Goal: Task Accomplishment & Management: Use online tool/utility

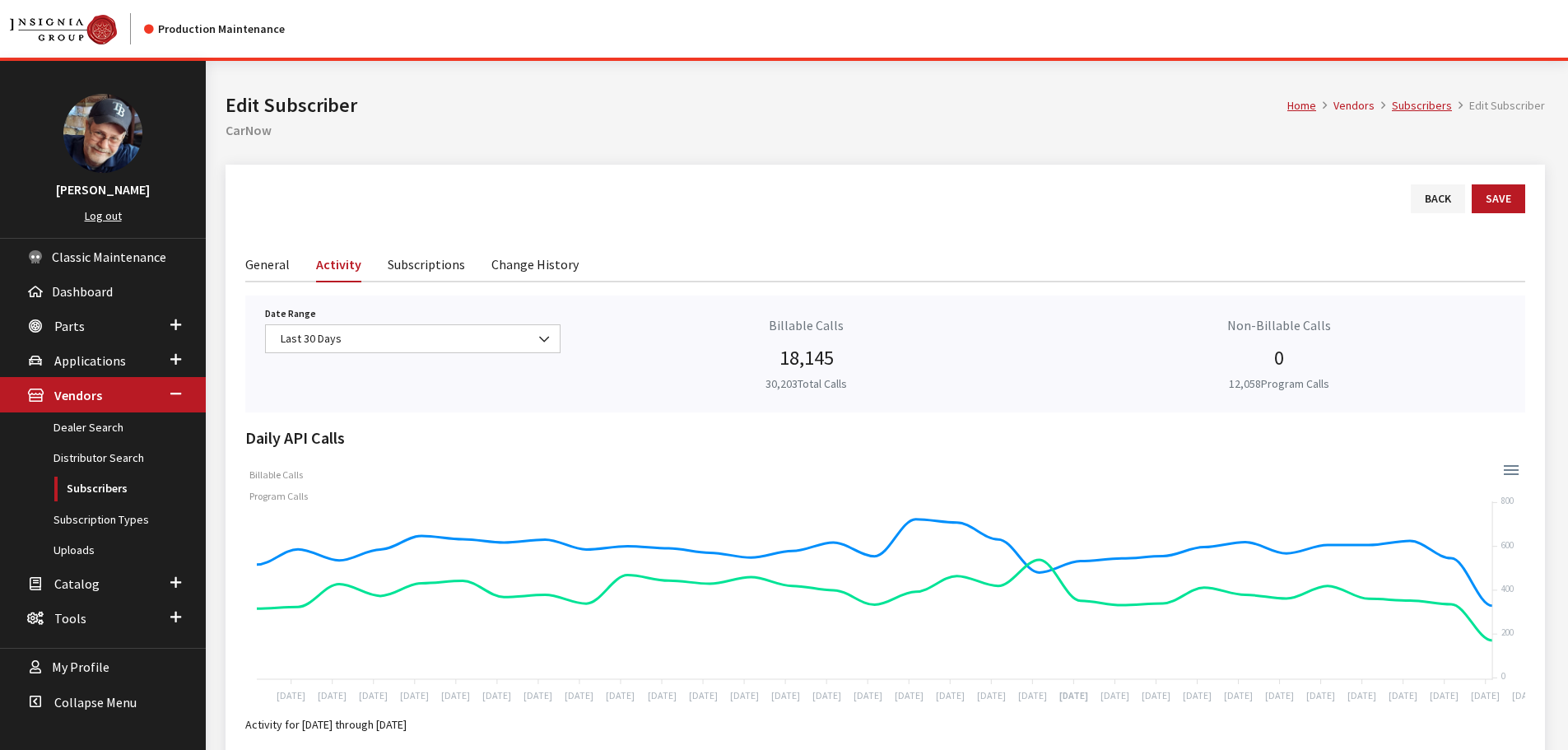
scroll to position [143, 0]
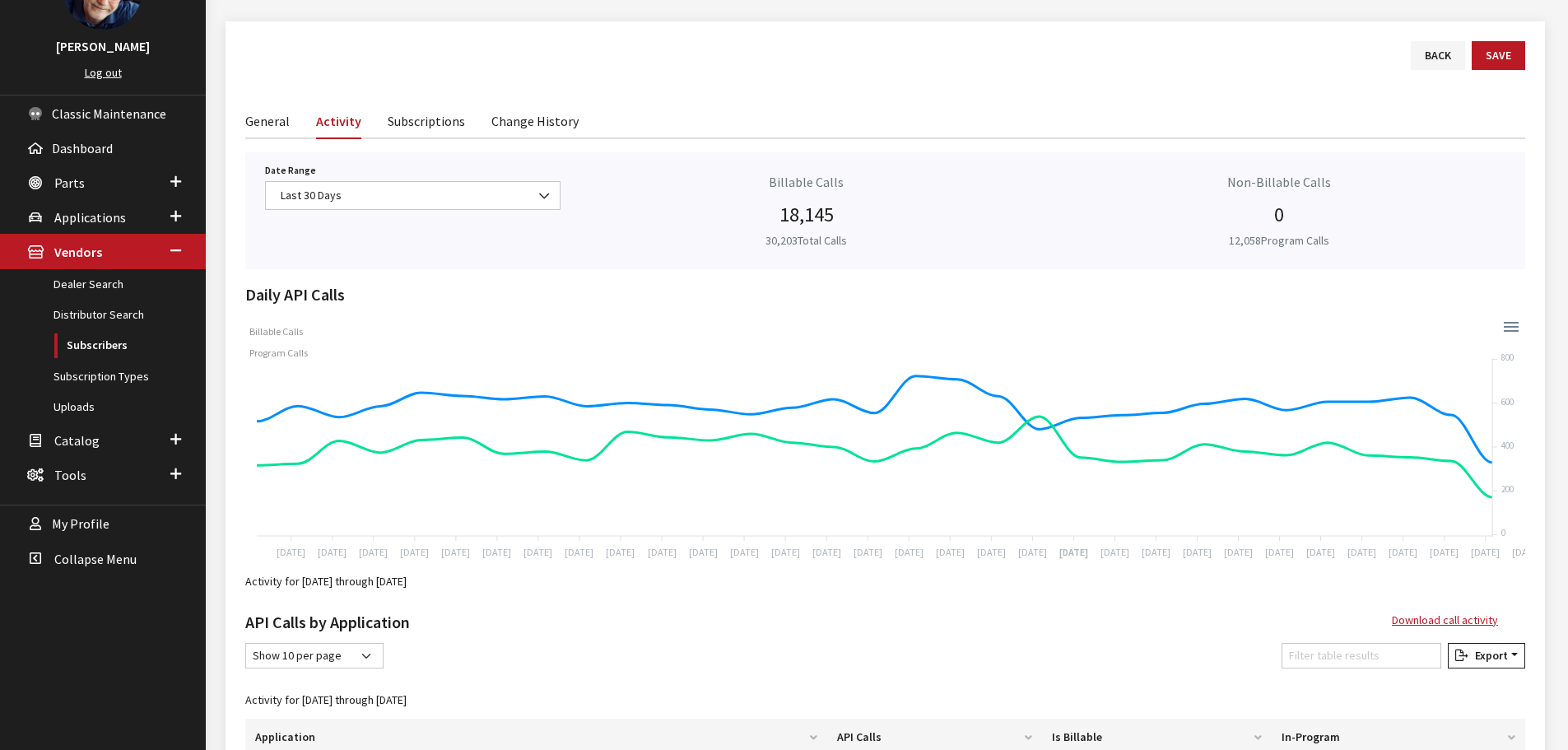
click at [1054, 89] on div "Back Save" at bounding box center [885, 72] width 1300 height 62
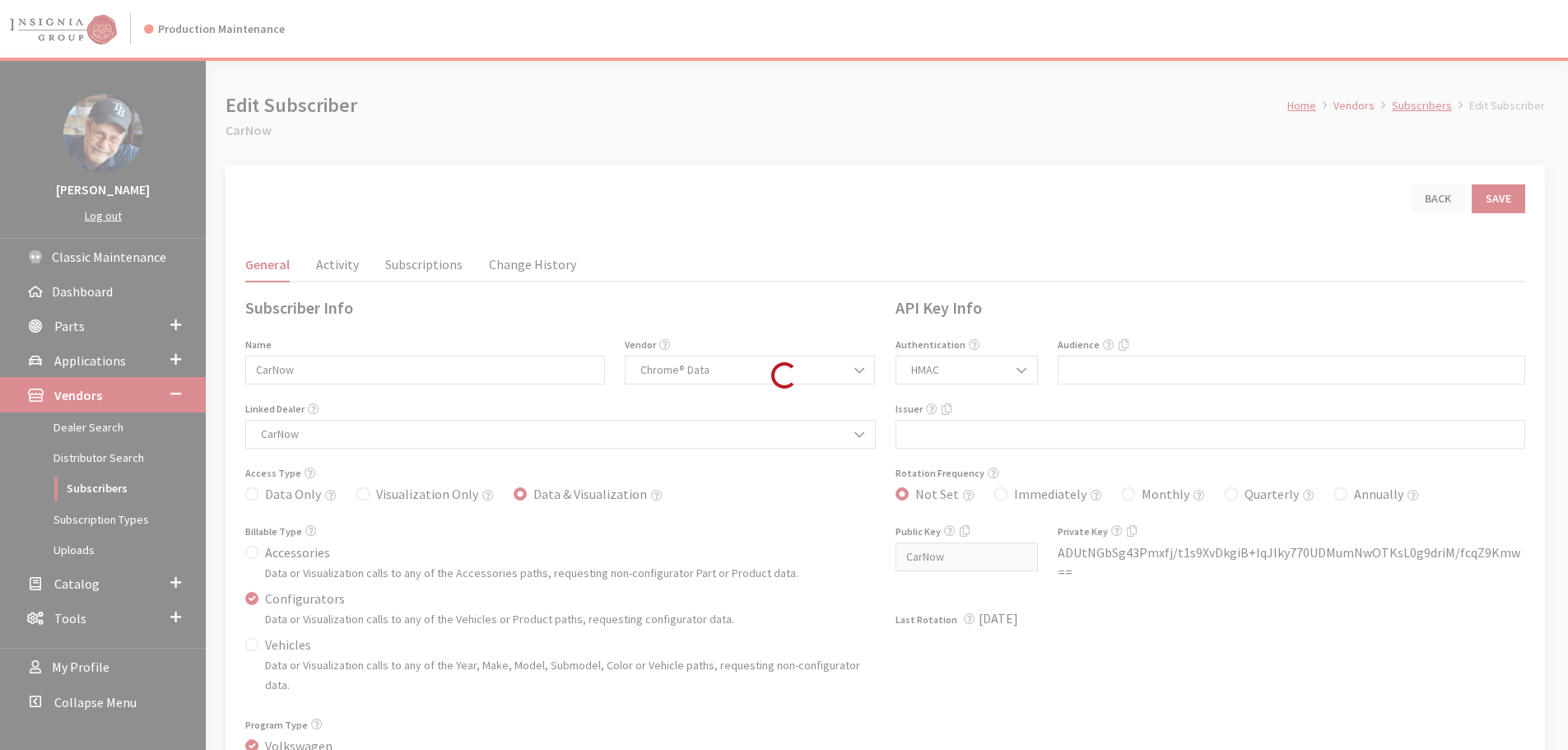
scroll to position [143, 0]
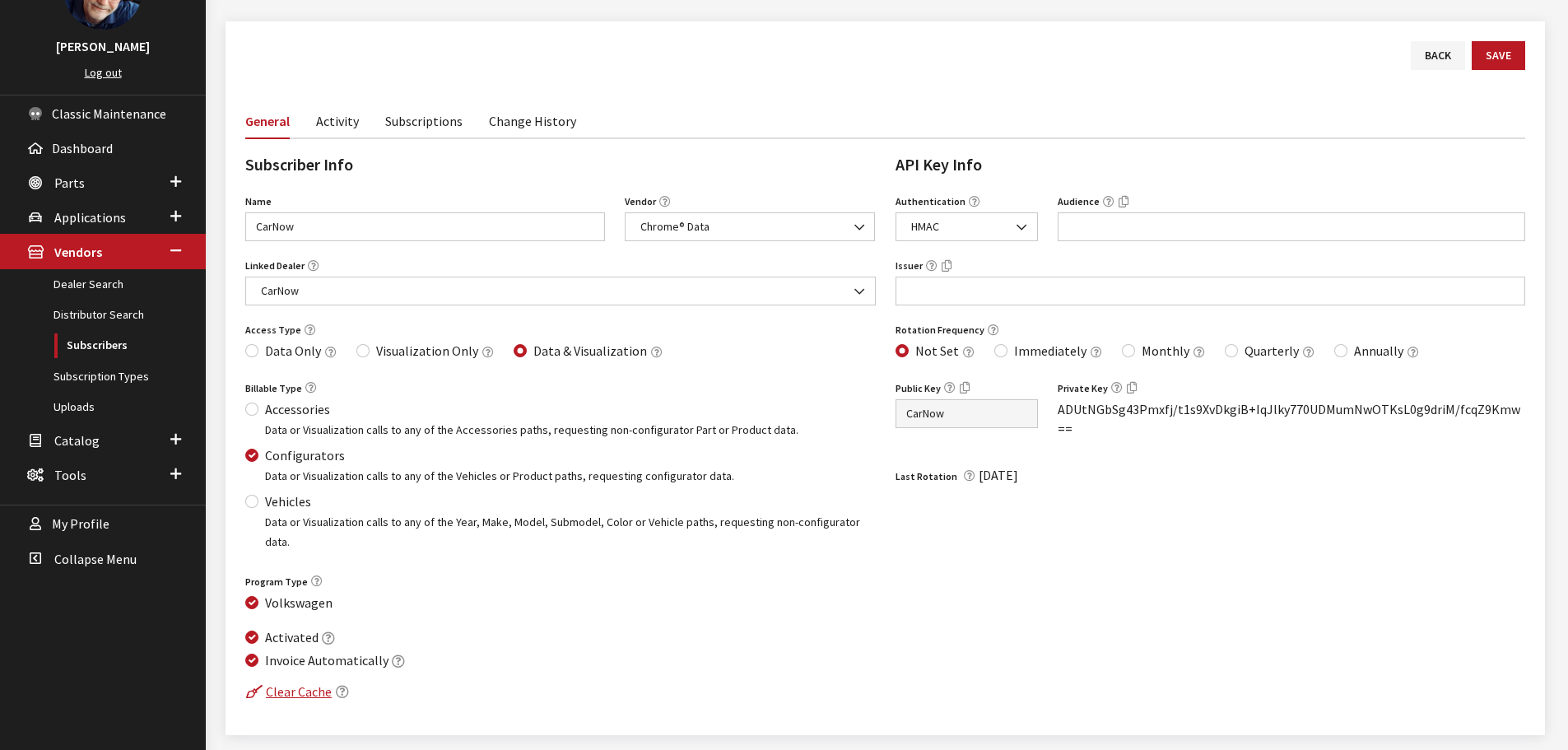
click at [340, 127] on link "Activity" at bounding box center [337, 120] width 43 height 35
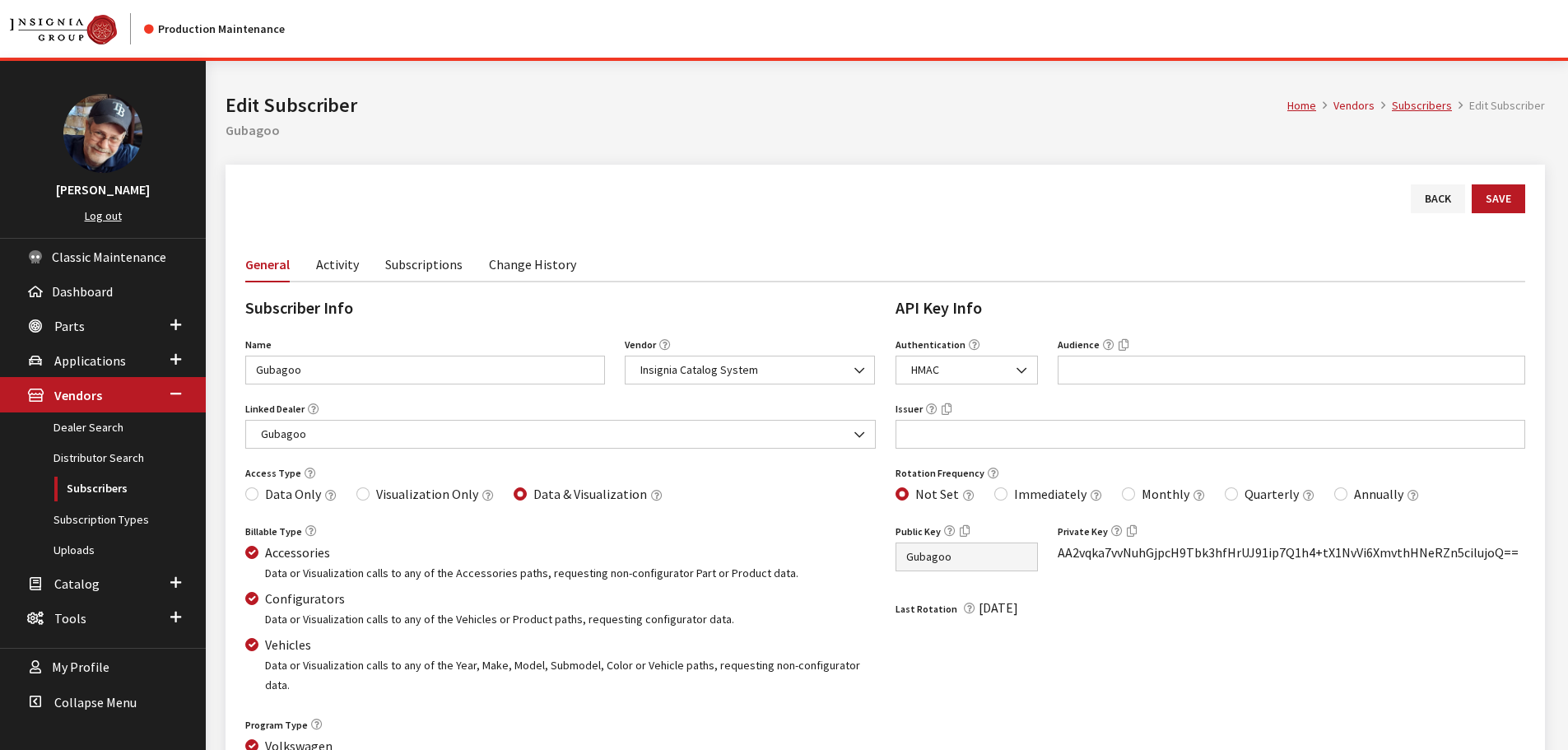
click at [334, 267] on link "Activity" at bounding box center [337, 264] width 43 height 35
click at [332, 267] on link "Activity" at bounding box center [337, 264] width 43 height 35
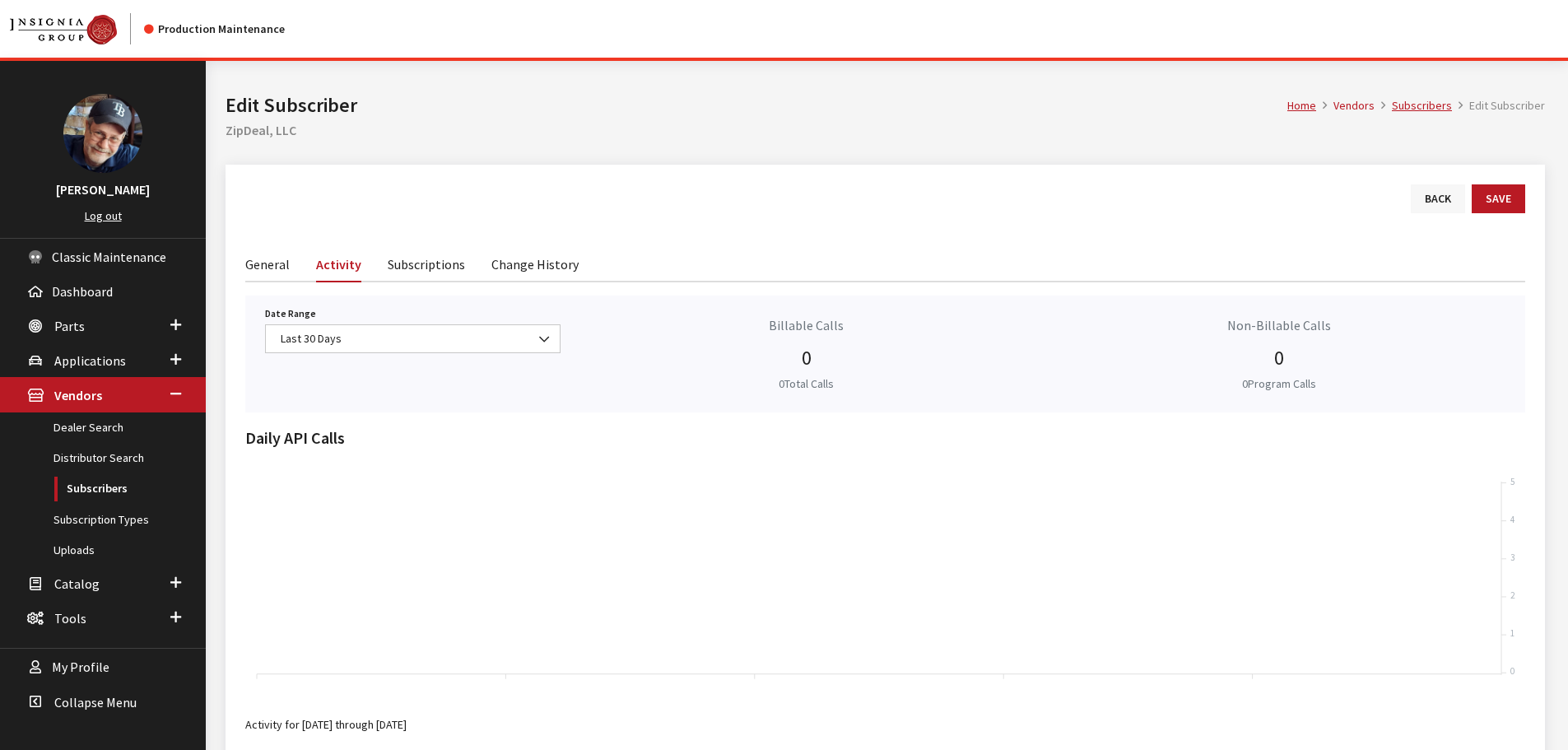
click at [1425, 197] on link "Back" at bounding box center [1438, 199] width 55 height 29
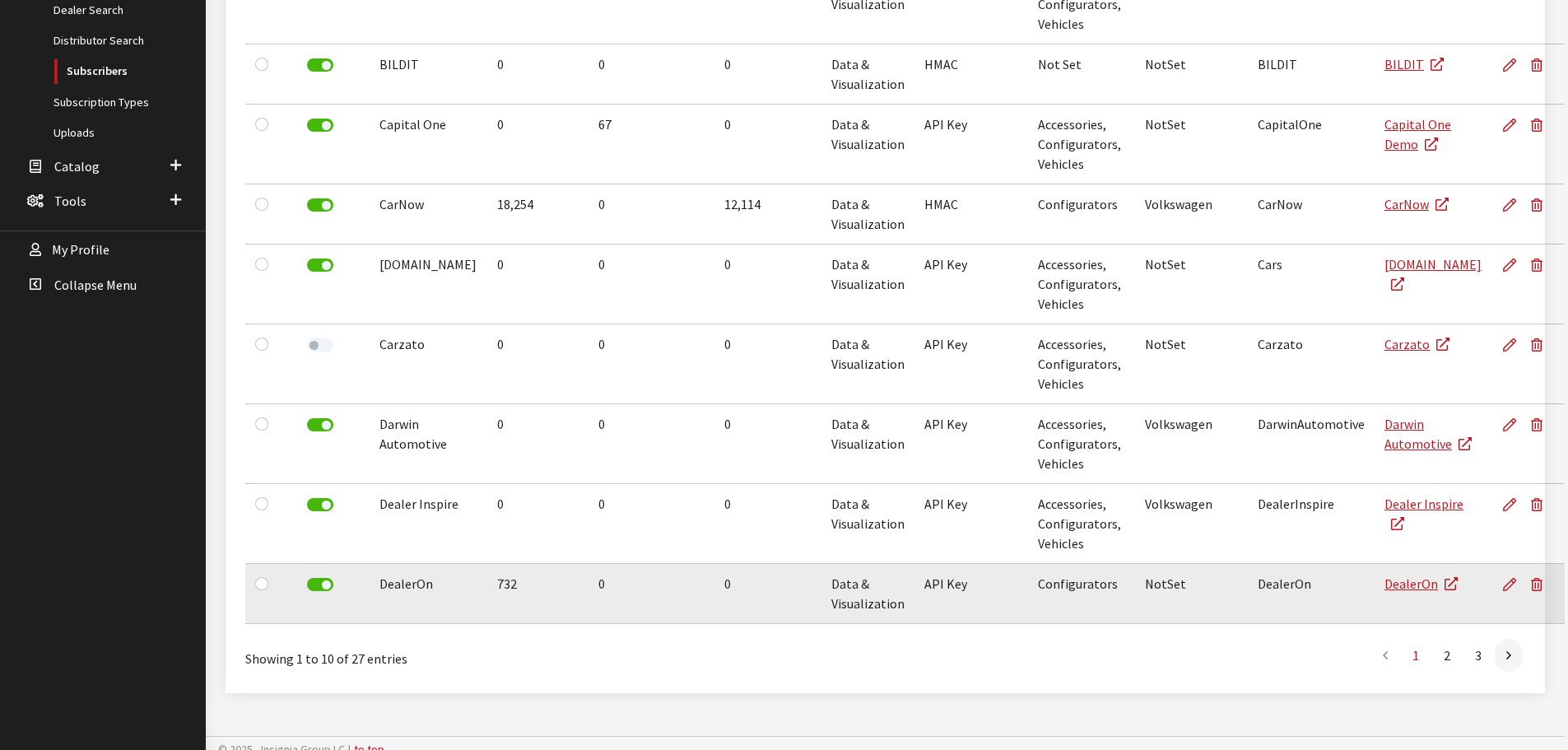
scroll to position [430, 0]
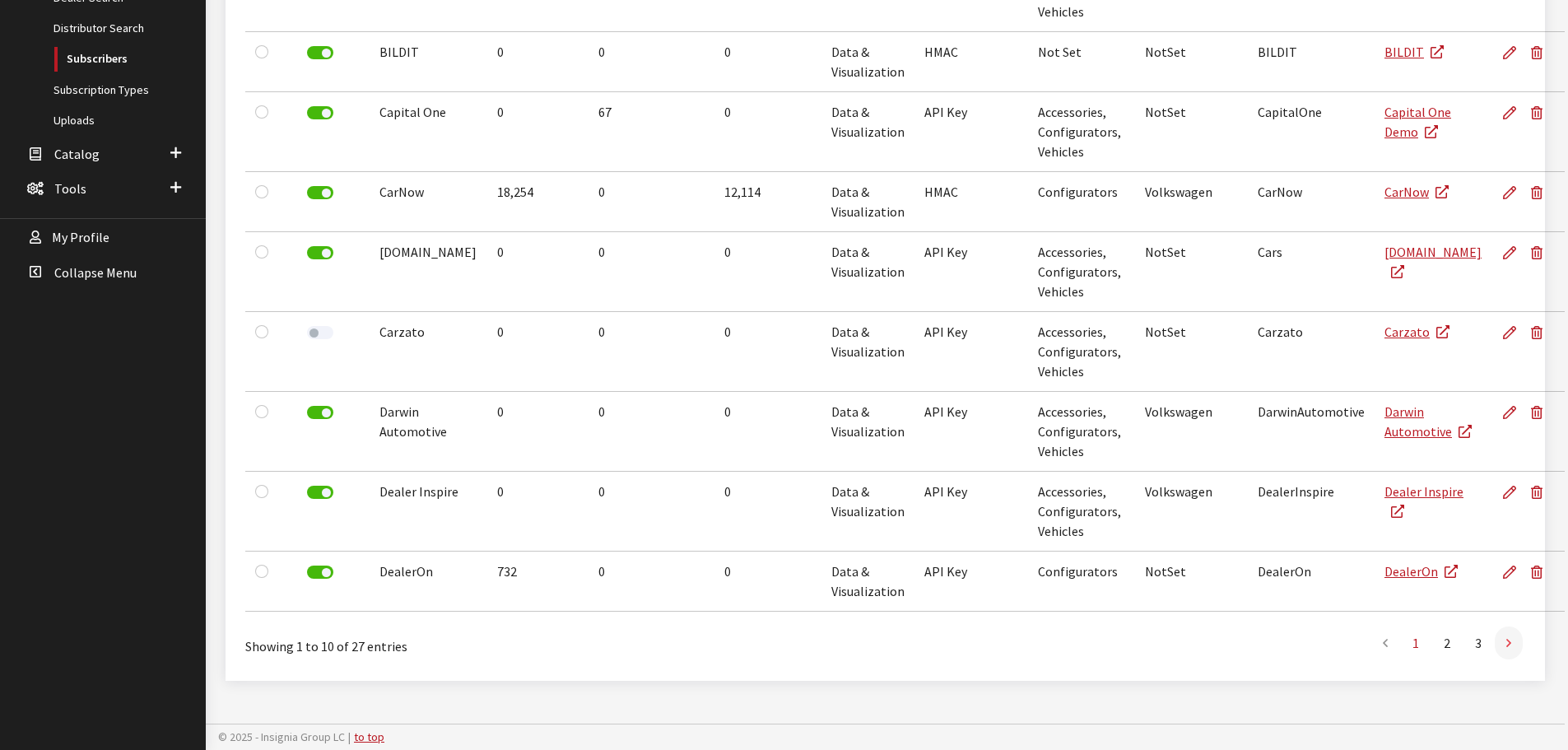
click at [1509, 648] on icon at bounding box center [1509, 643] width 5 height 13
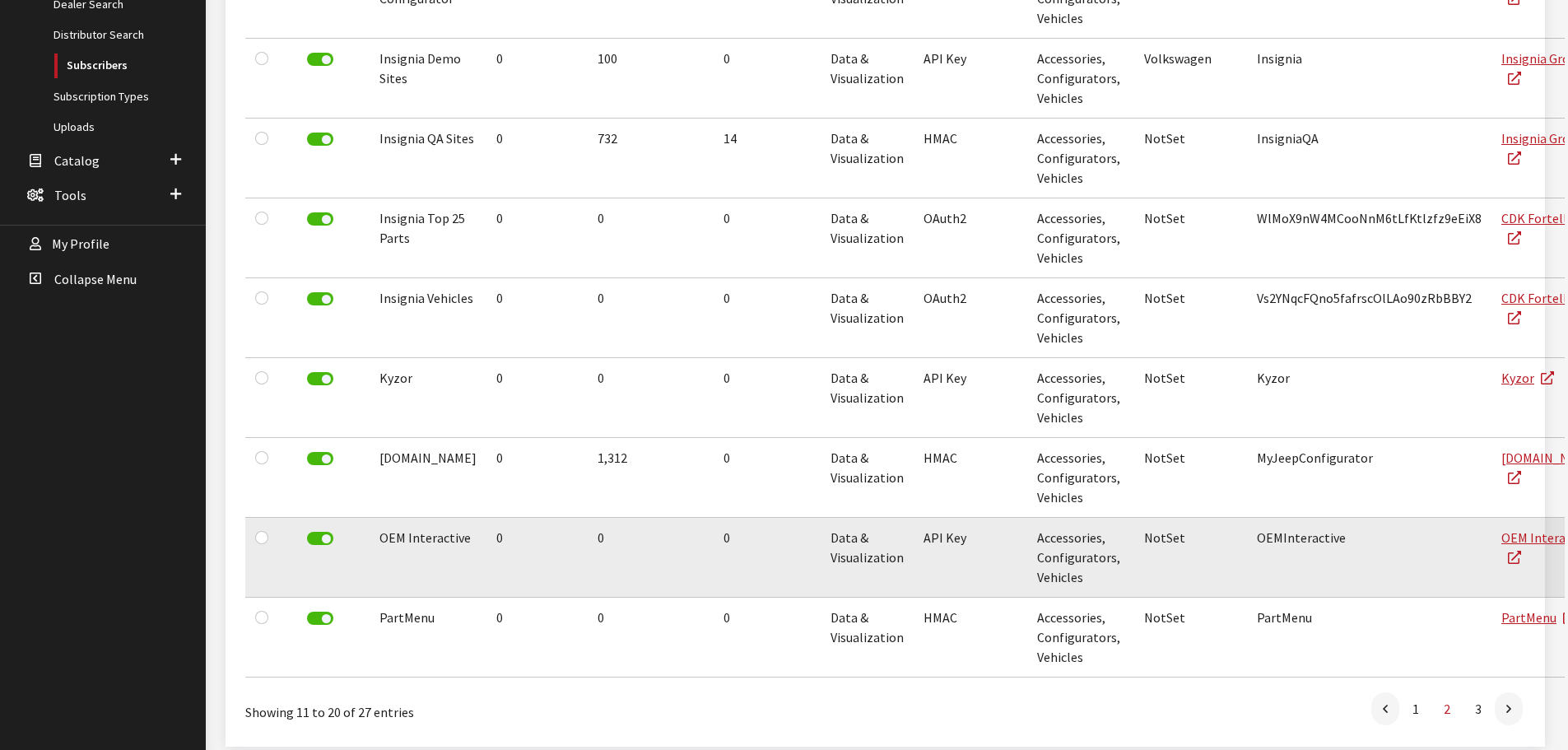
scroll to position [438, 0]
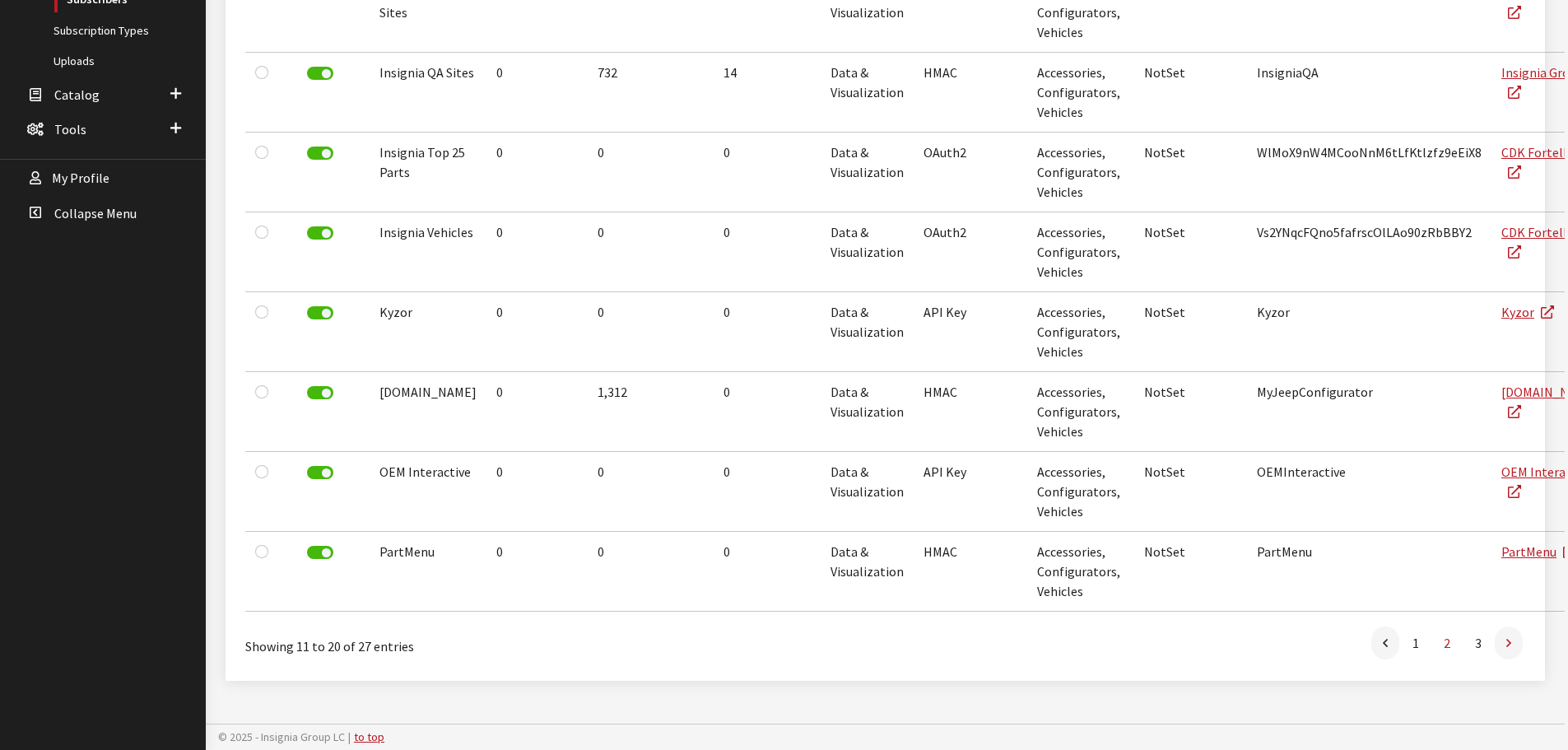
click at [1507, 645] on icon at bounding box center [1509, 643] width 5 height 13
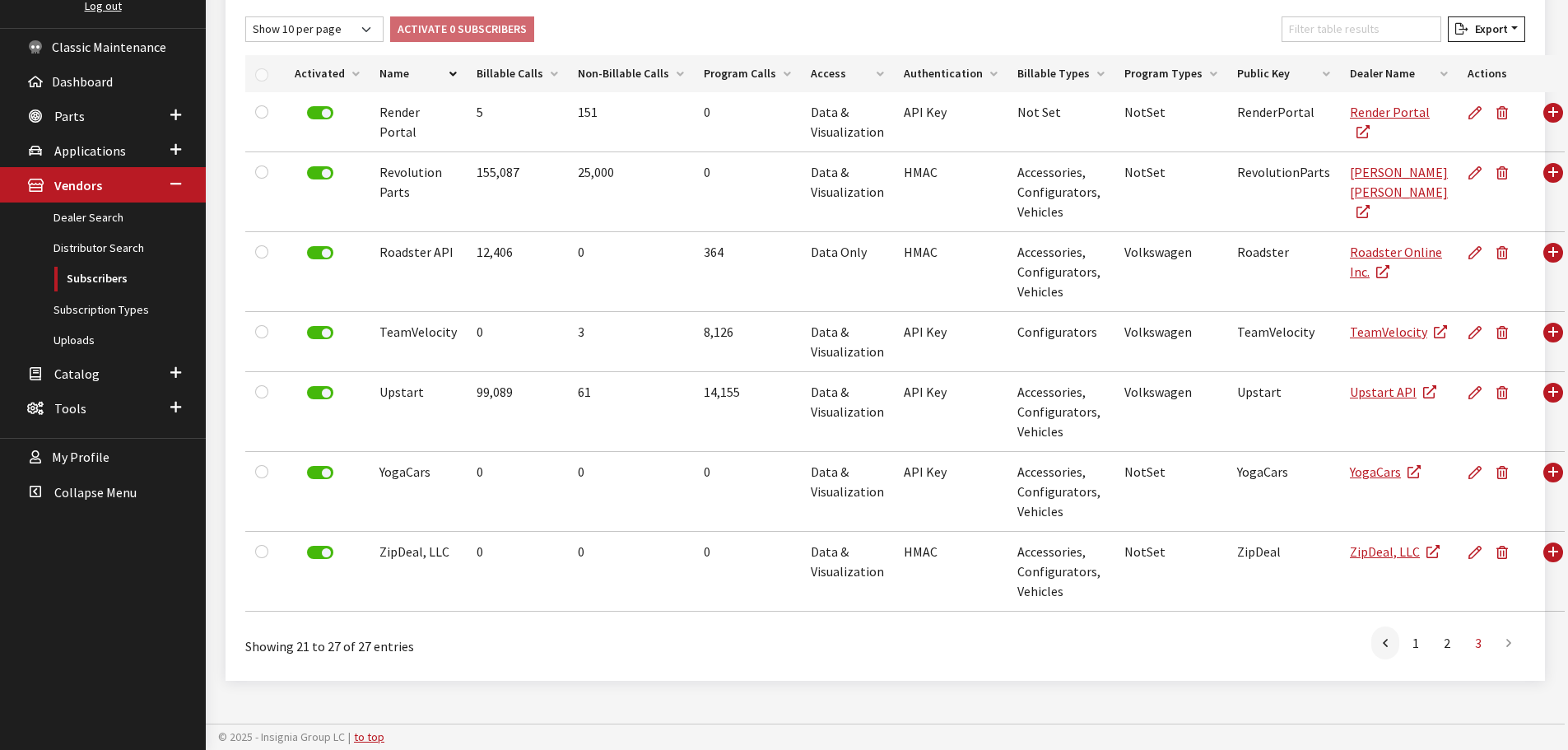
scroll to position [208, 0]
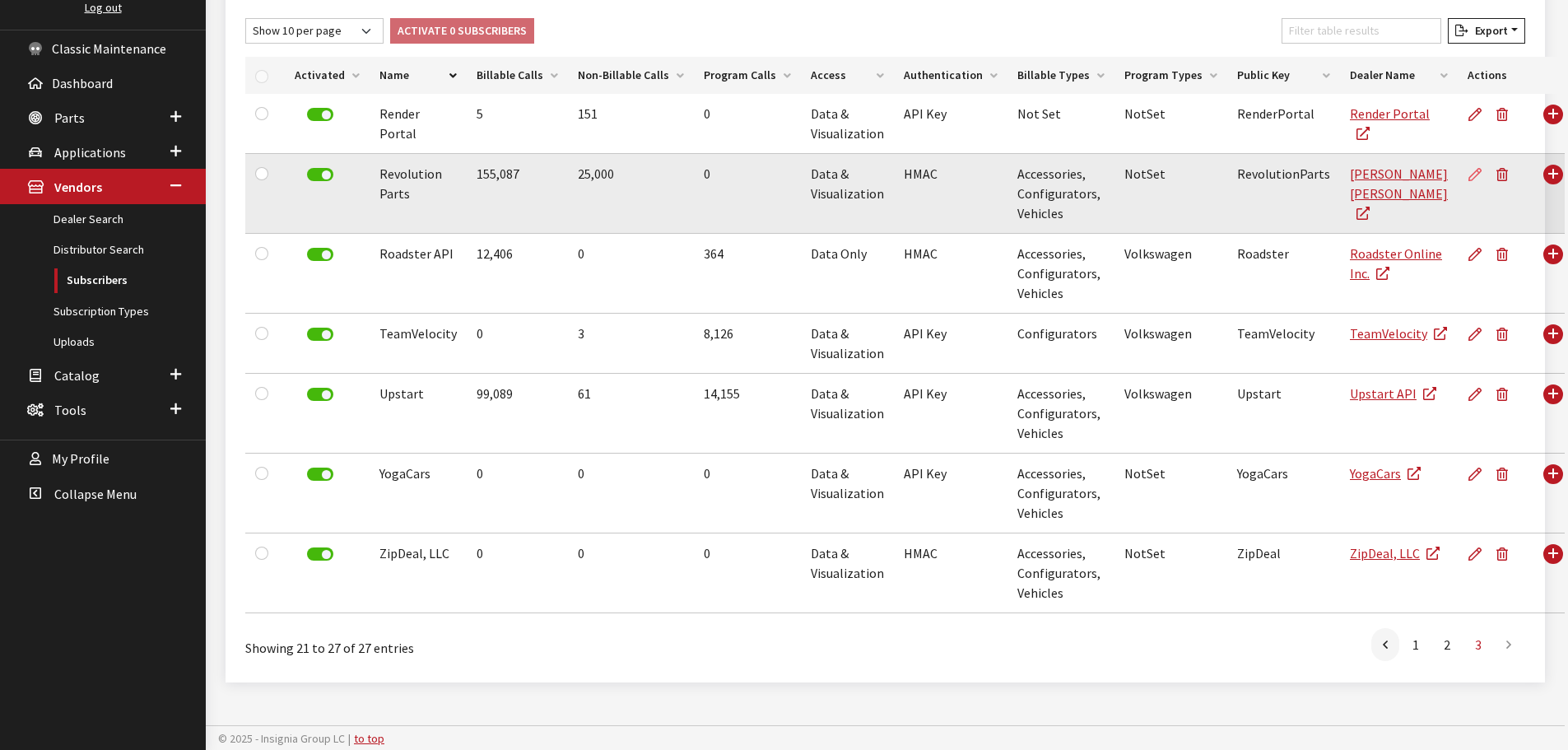
click at [1469, 170] on icon at bounding box center [1475, 175] width 13 height 13
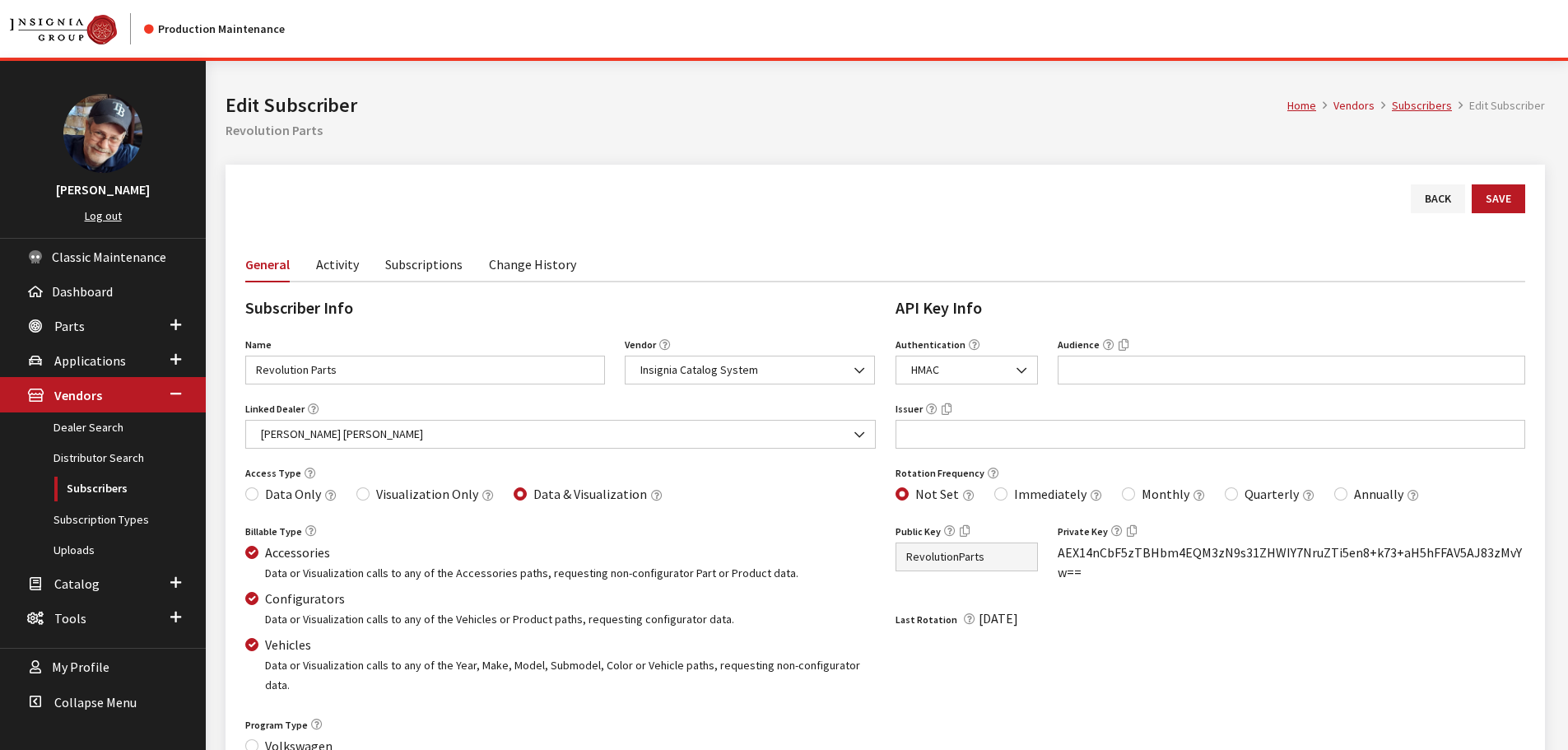
click at [334, 267] on link "Activity" at bounding box center [337, 264] width 43 height 35
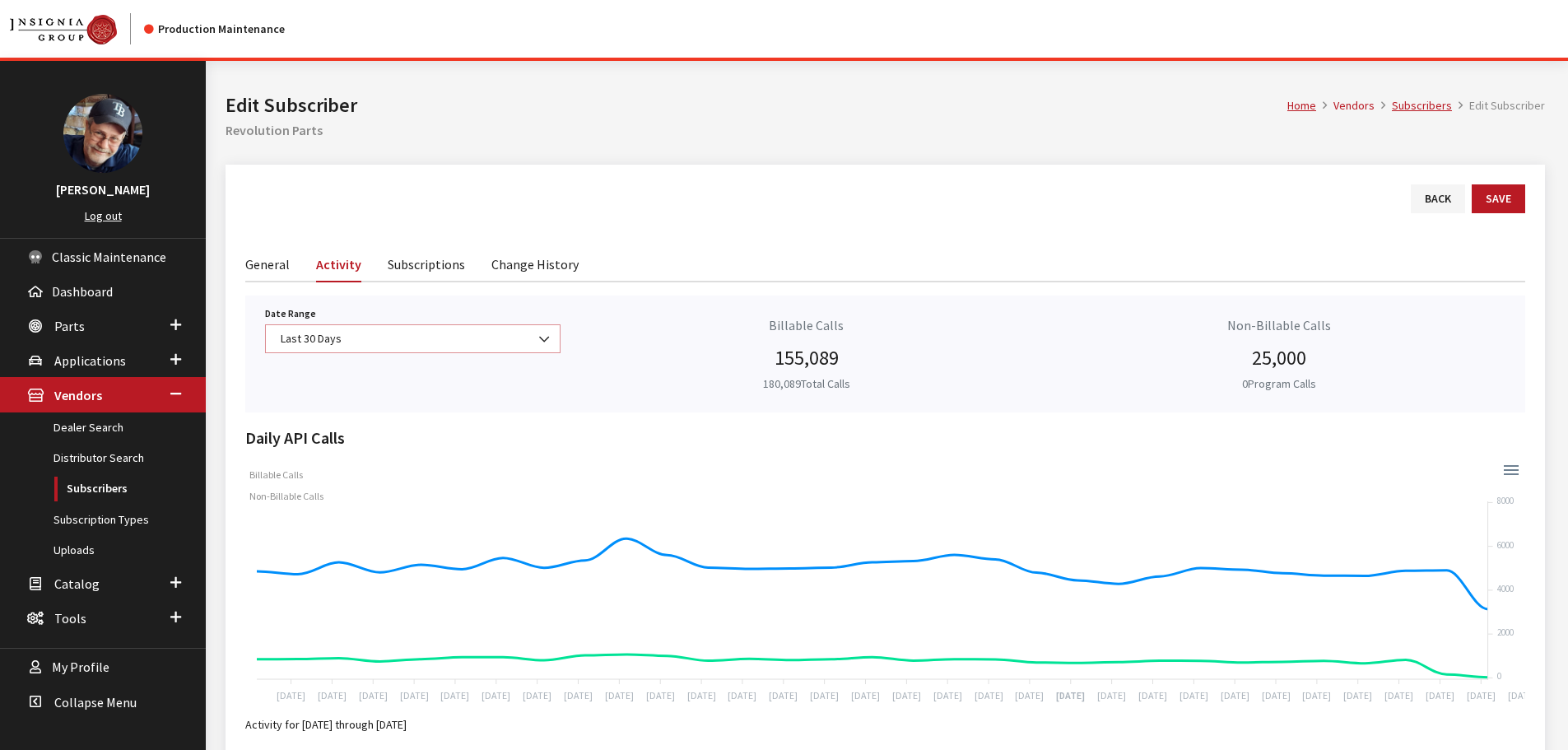
click at [508, 339] on span "Last 30 Days" at bounding box center [413, 339] width 274 height 17
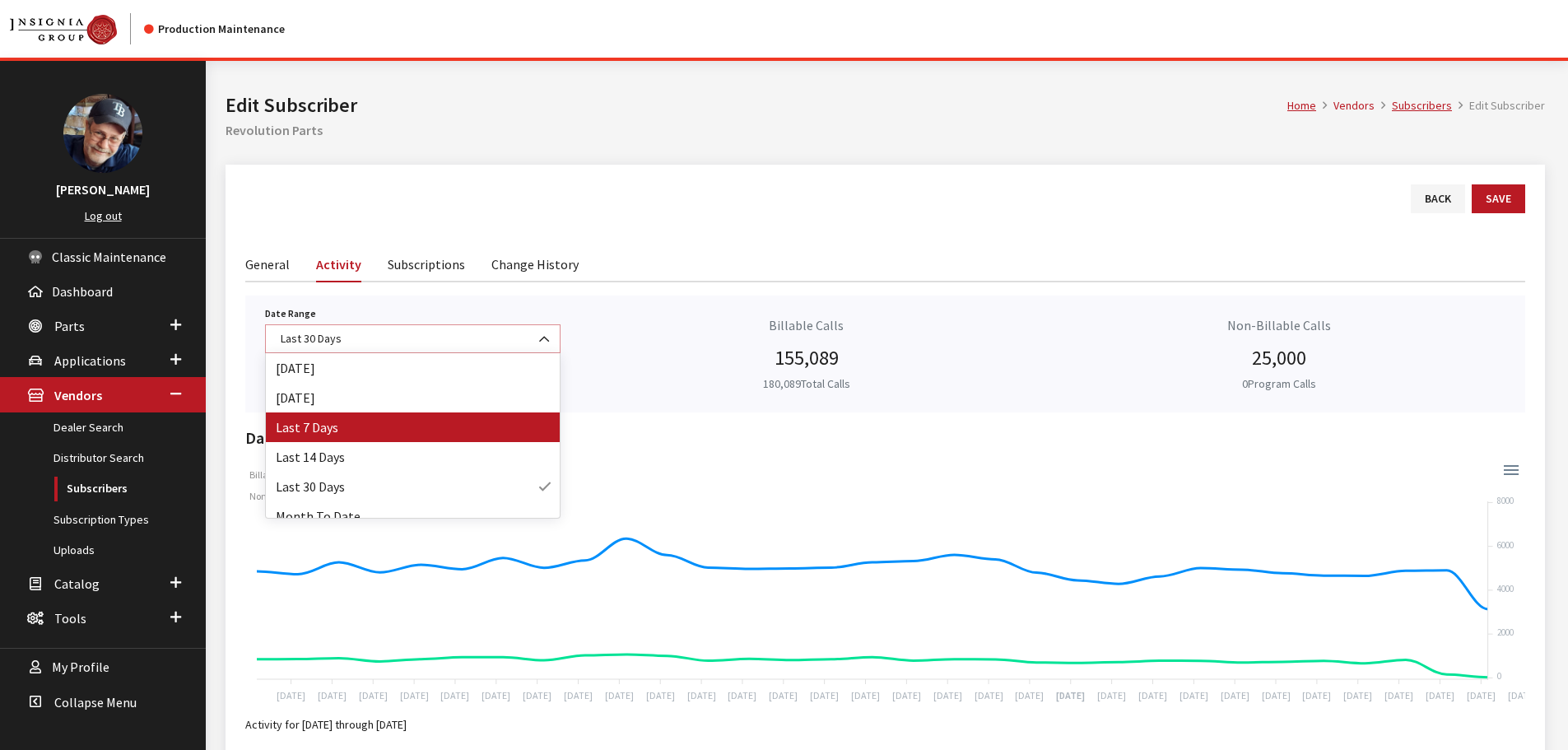
select select "4"
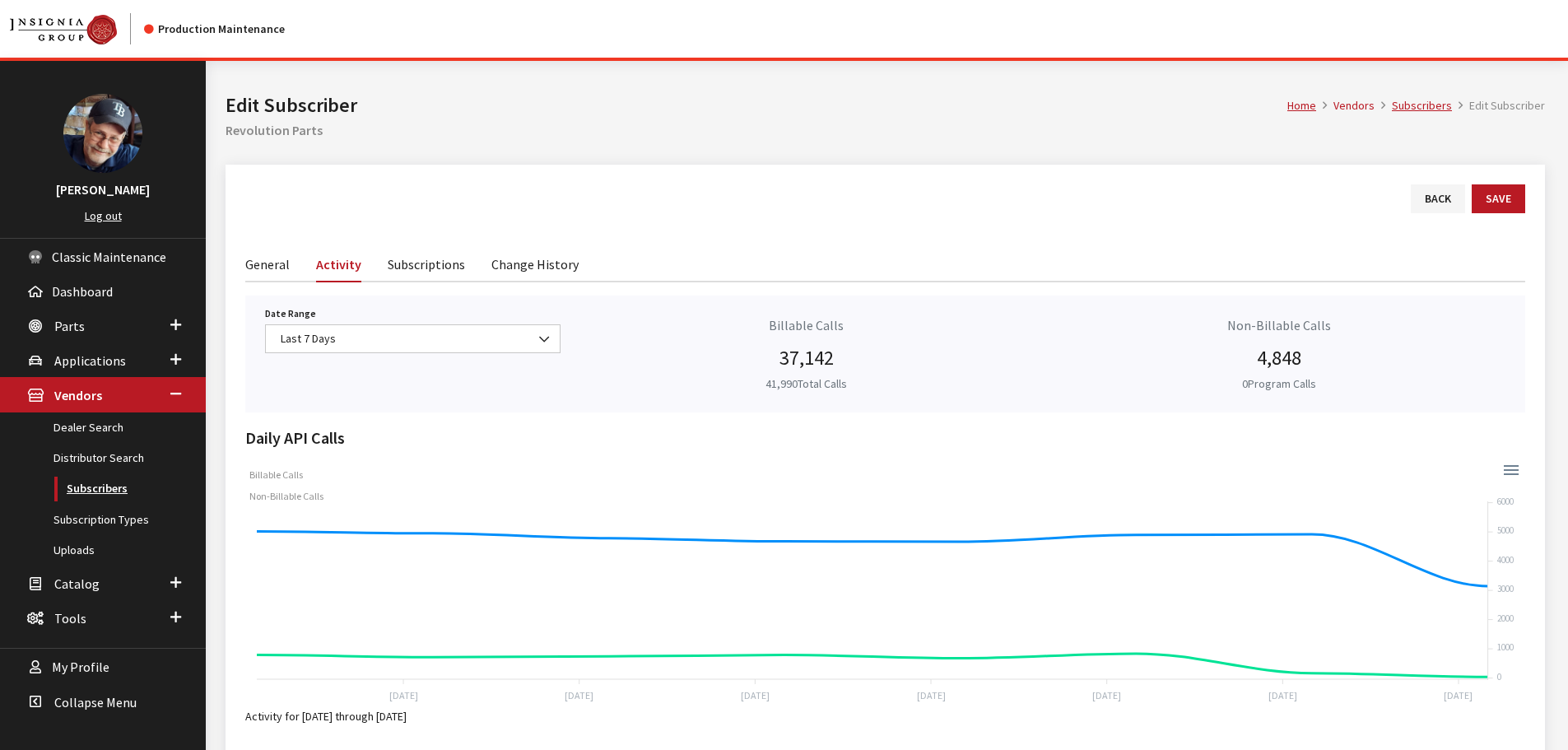
click at [90, 485] on link "Subscribers" at bounding box center [103, 488] width 206 height 30
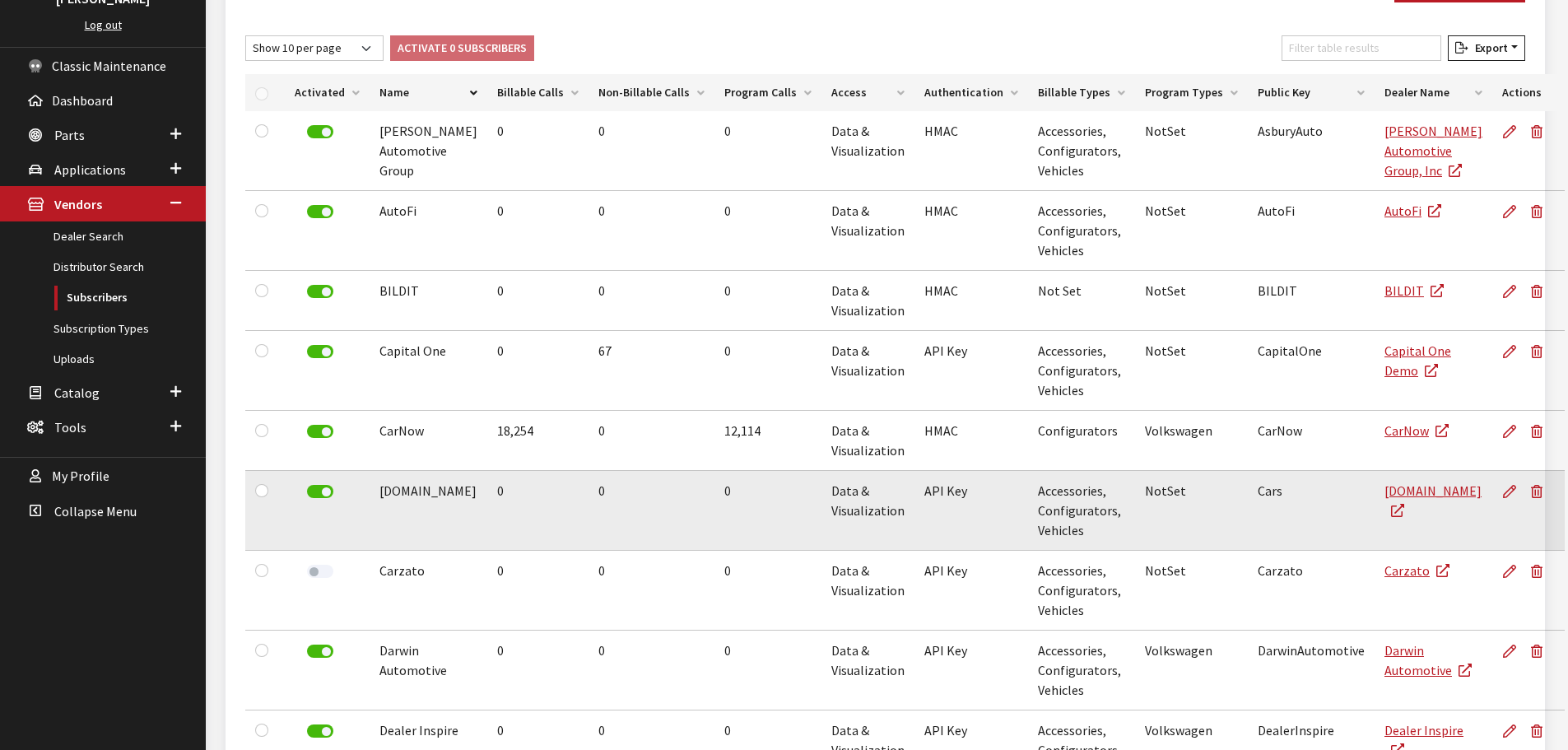
scroll to position [430, 0]
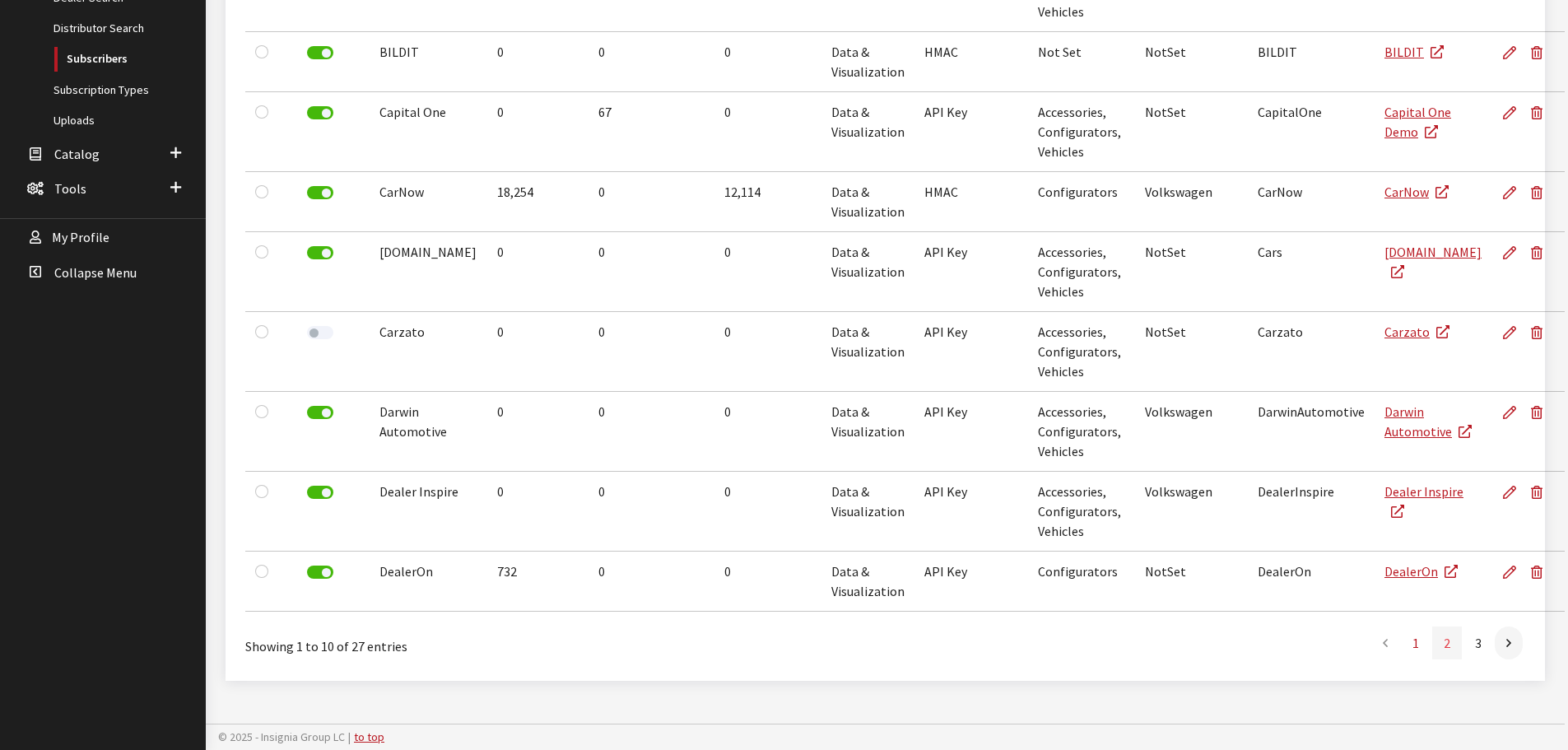
click at [1445, 644] on link "2" at bounding box center [1448, 642] width 29 height 33
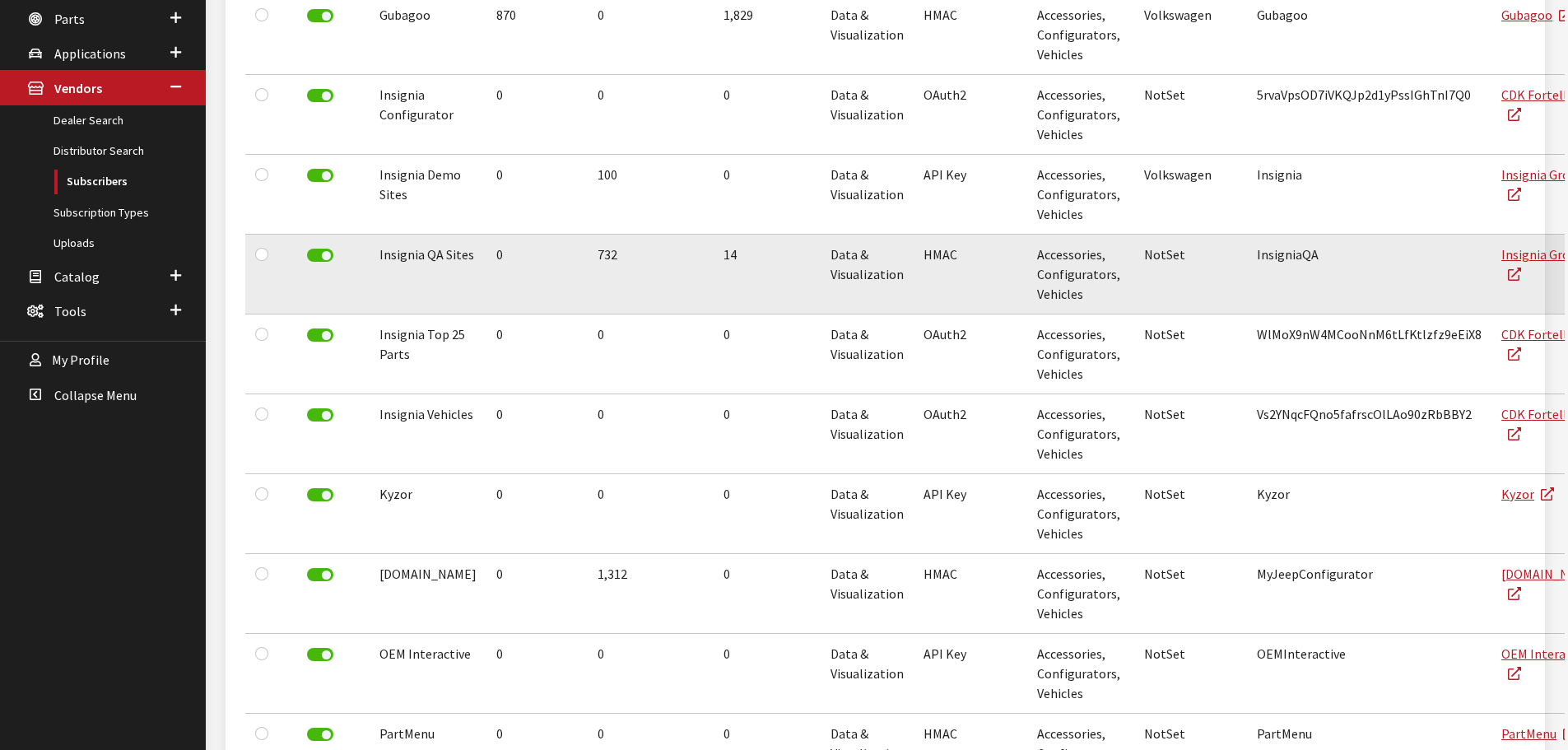
scroll to position [297, 0]
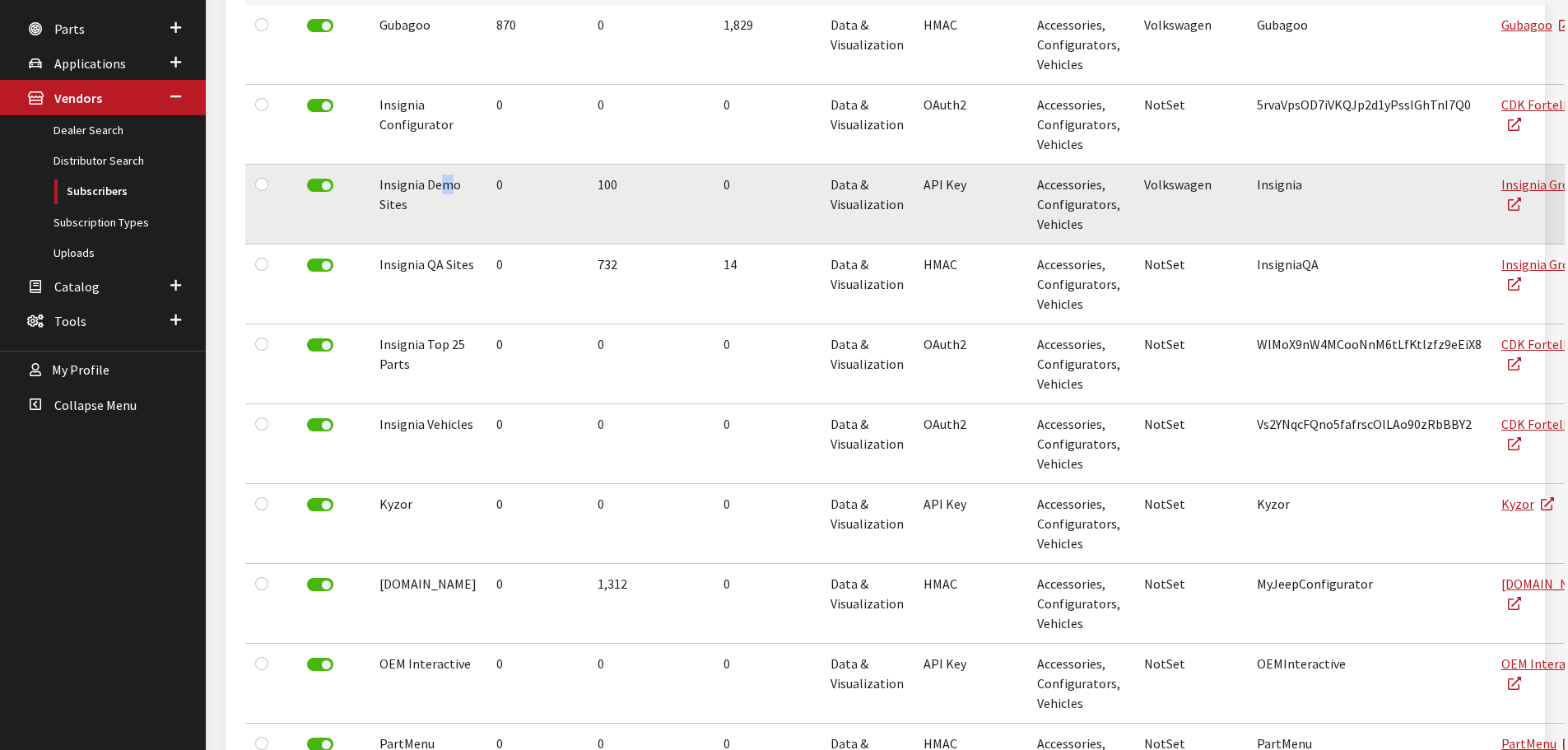
click at [439, 187] on td "Insignia Demo Sites" at bounding box center [428, 203] width 117 height 79
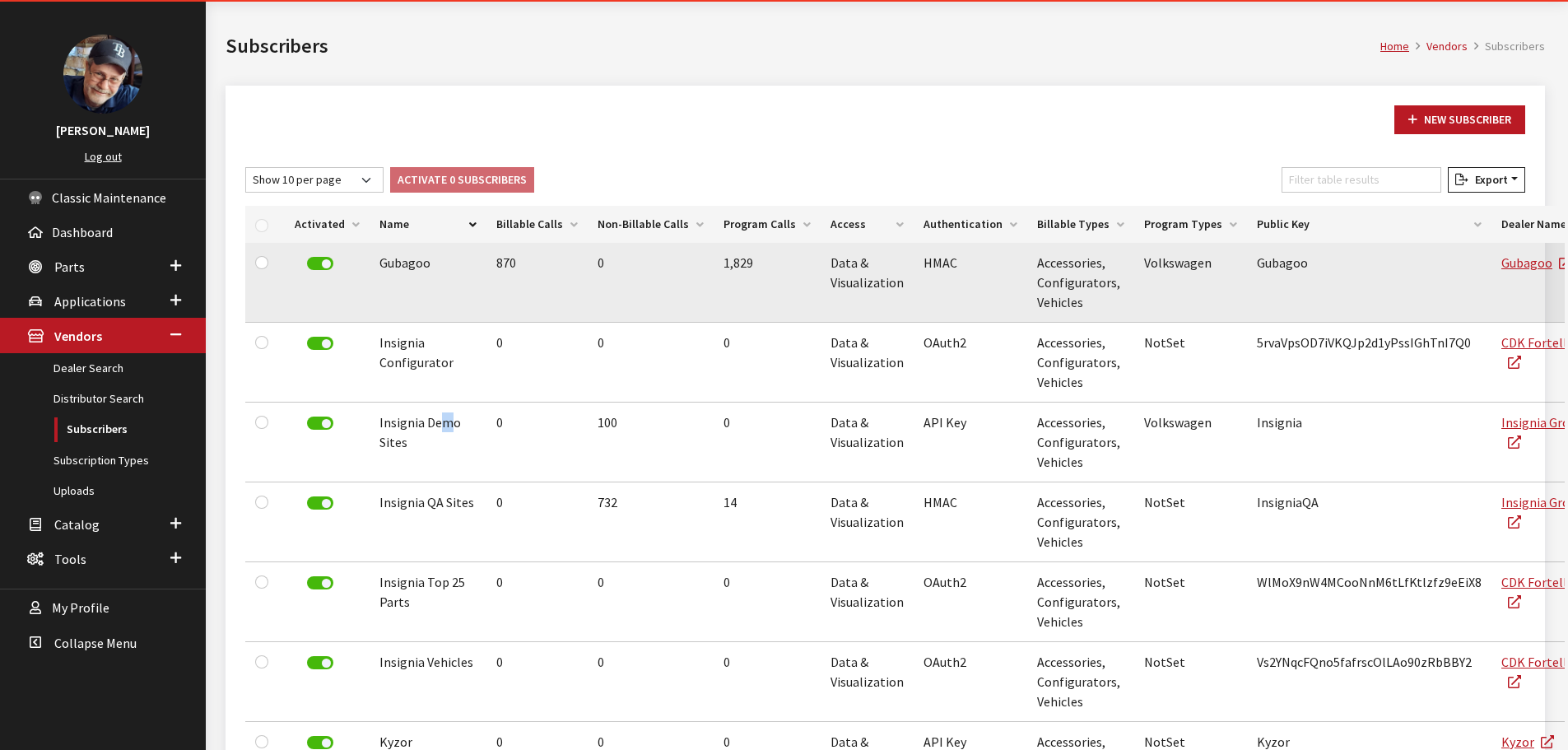
scroll to position [50, 0]
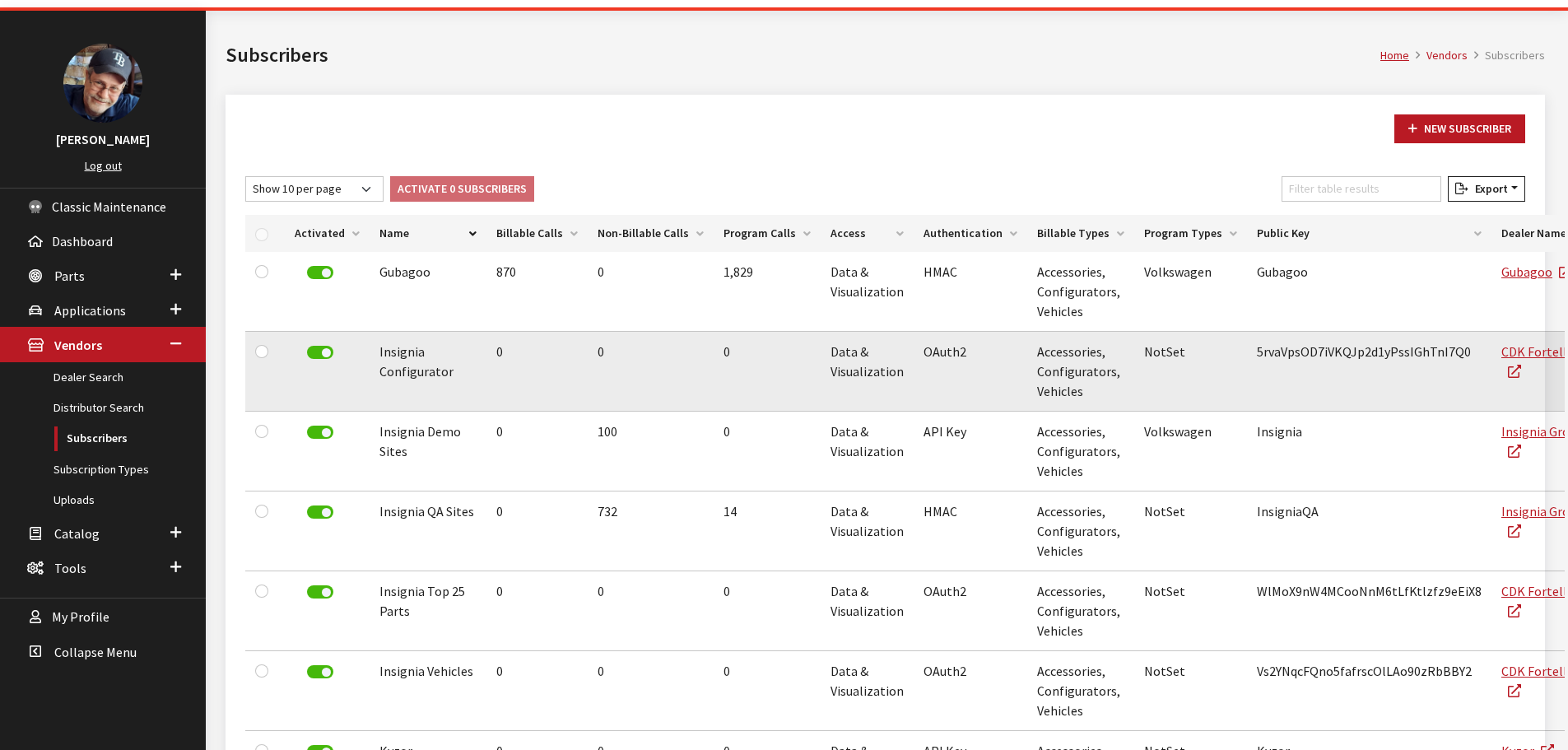
drag, startPoint x: 1298, startPoint y: 349, endPoint x: 1256, endPoint y: 350, distance: 42.0
click at [1248, 350] on td "NotSet" at bounding box center [1191, 371] width 113 height 79
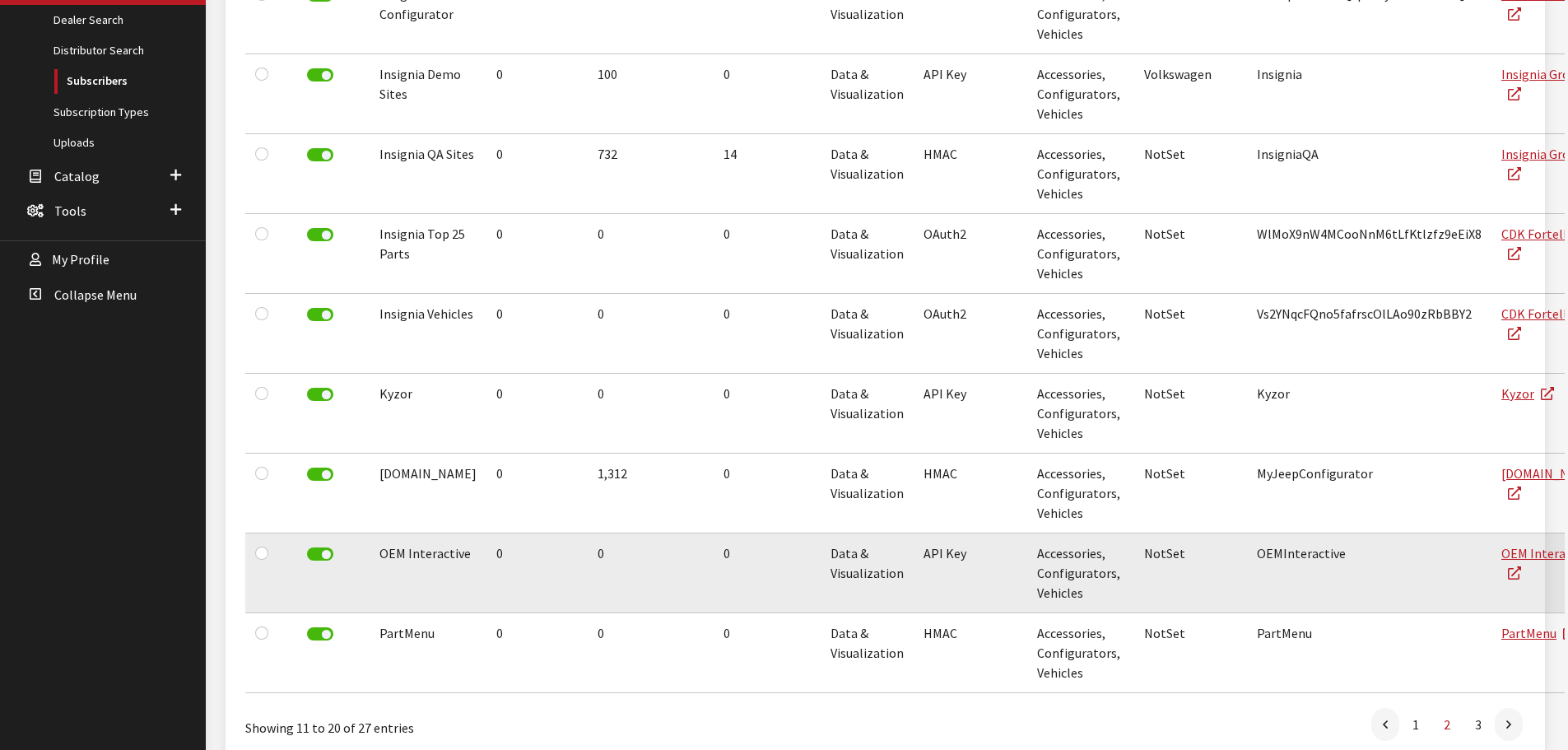
scroll to position [489, 0]
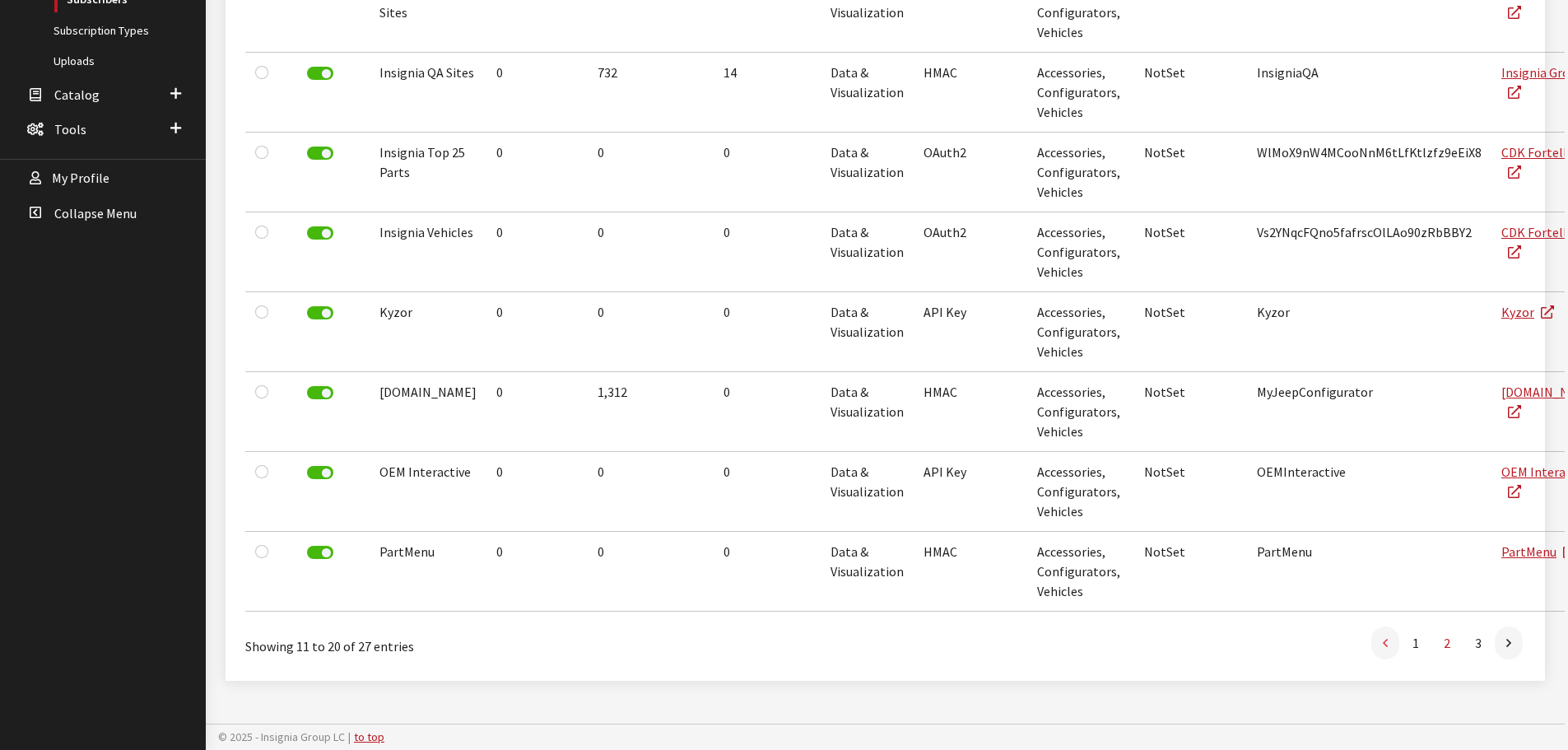
click at [1385, 641] on icon at bounding box center [1385, 643] width 5 height 13
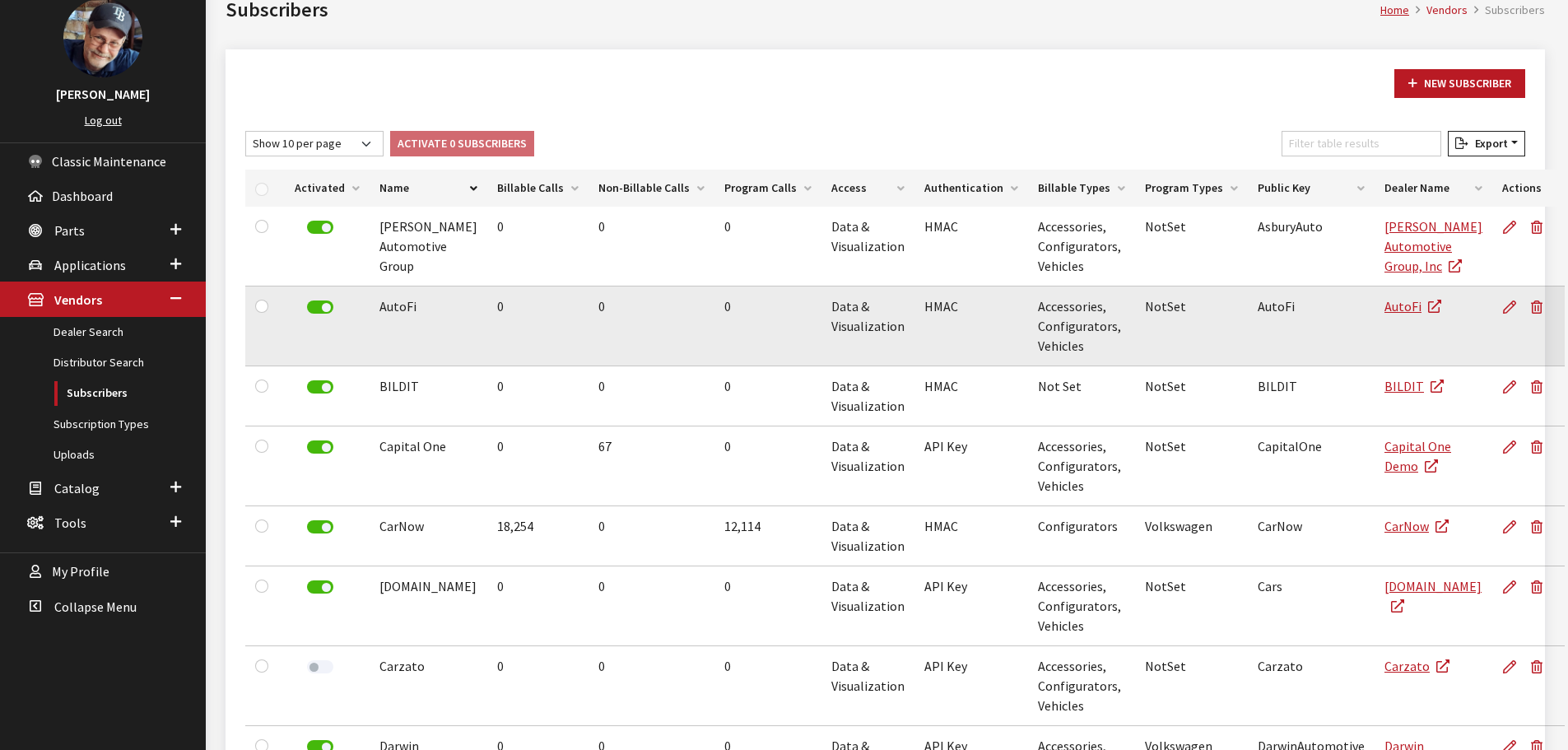
scroll to position [0, 0]
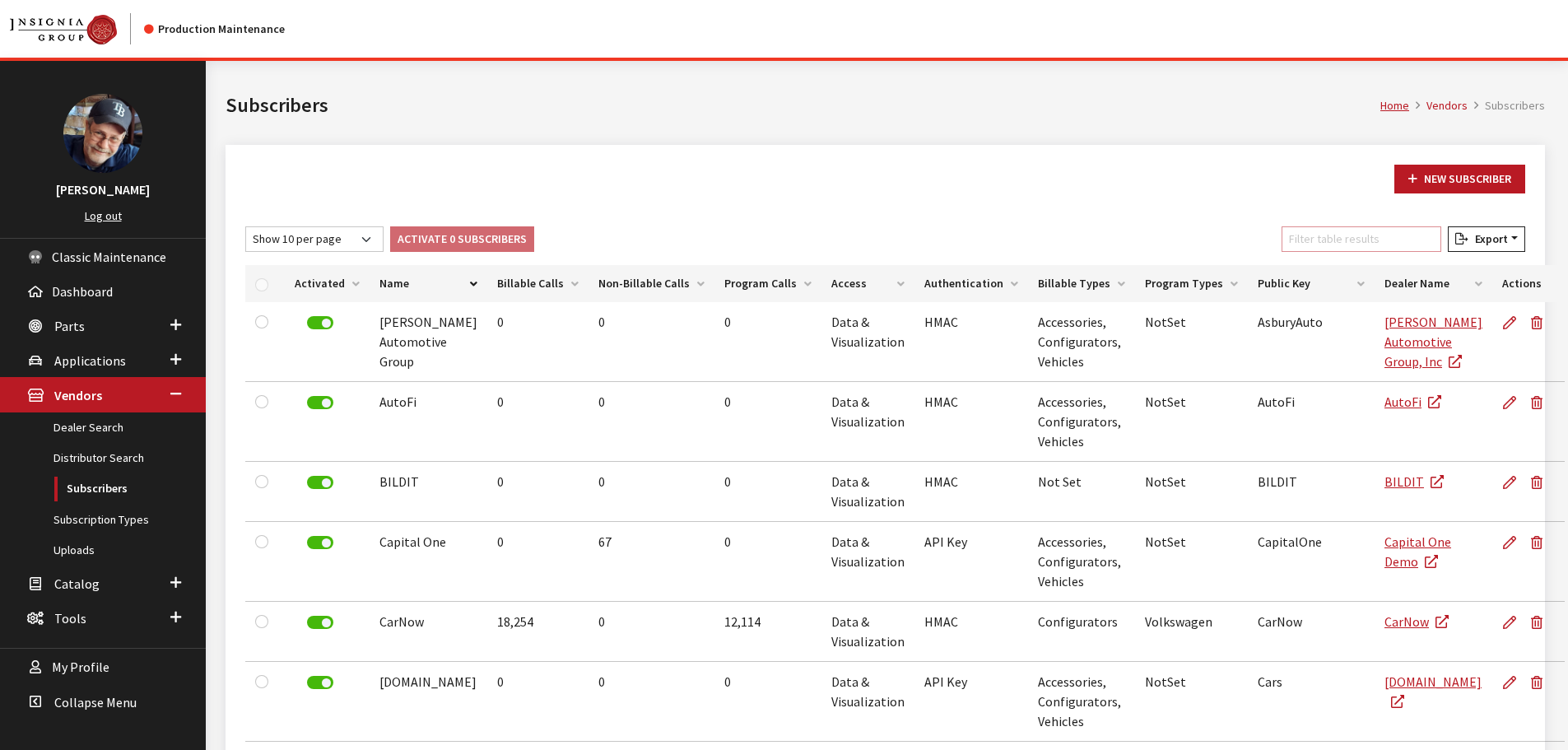
click at [1333, 235] on input "Filter table results" at bounding box center [1361, 239] width 160 height 26
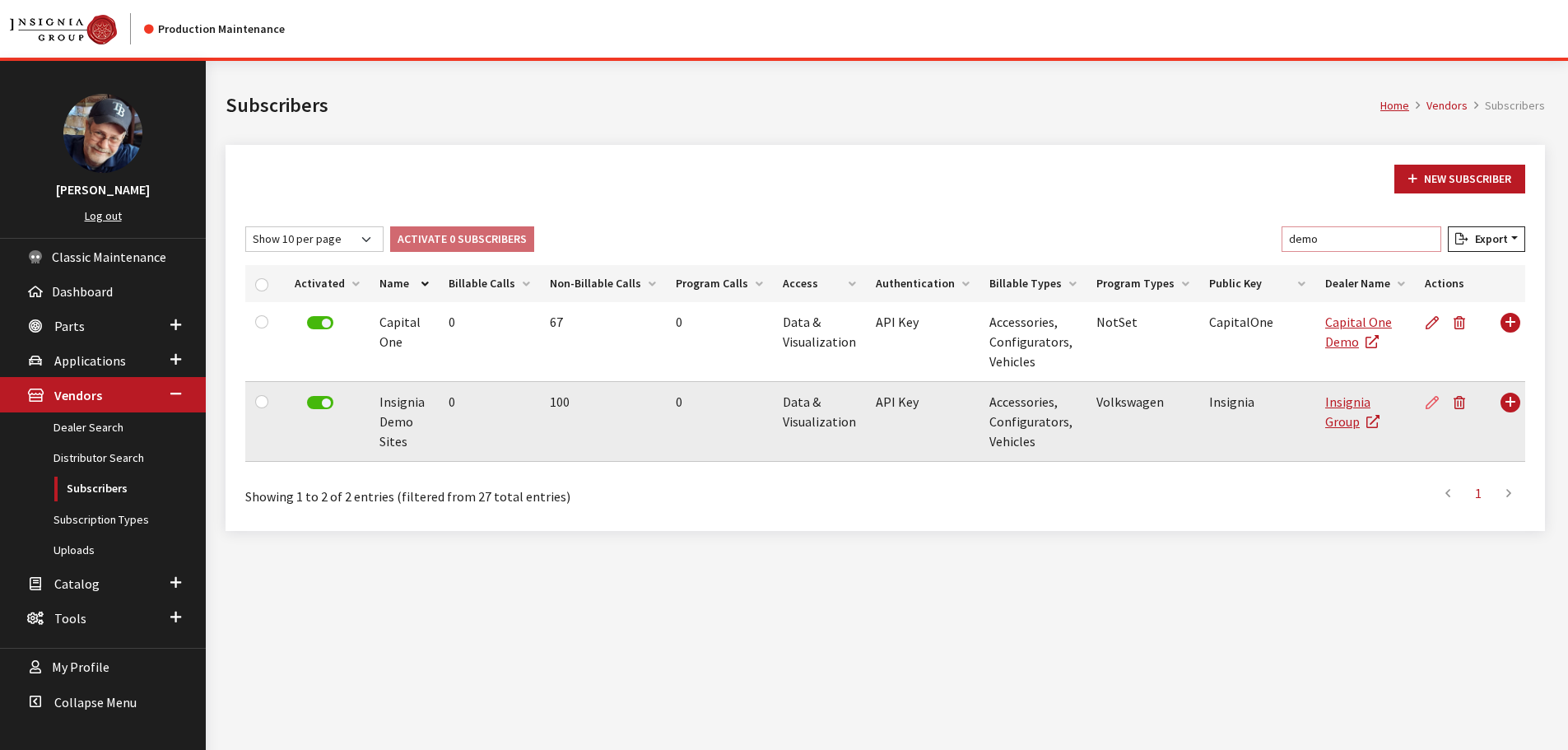
type input "demo"
click at [1432, 405] on icon at bounding box center [1432, 403] width 13 height 13
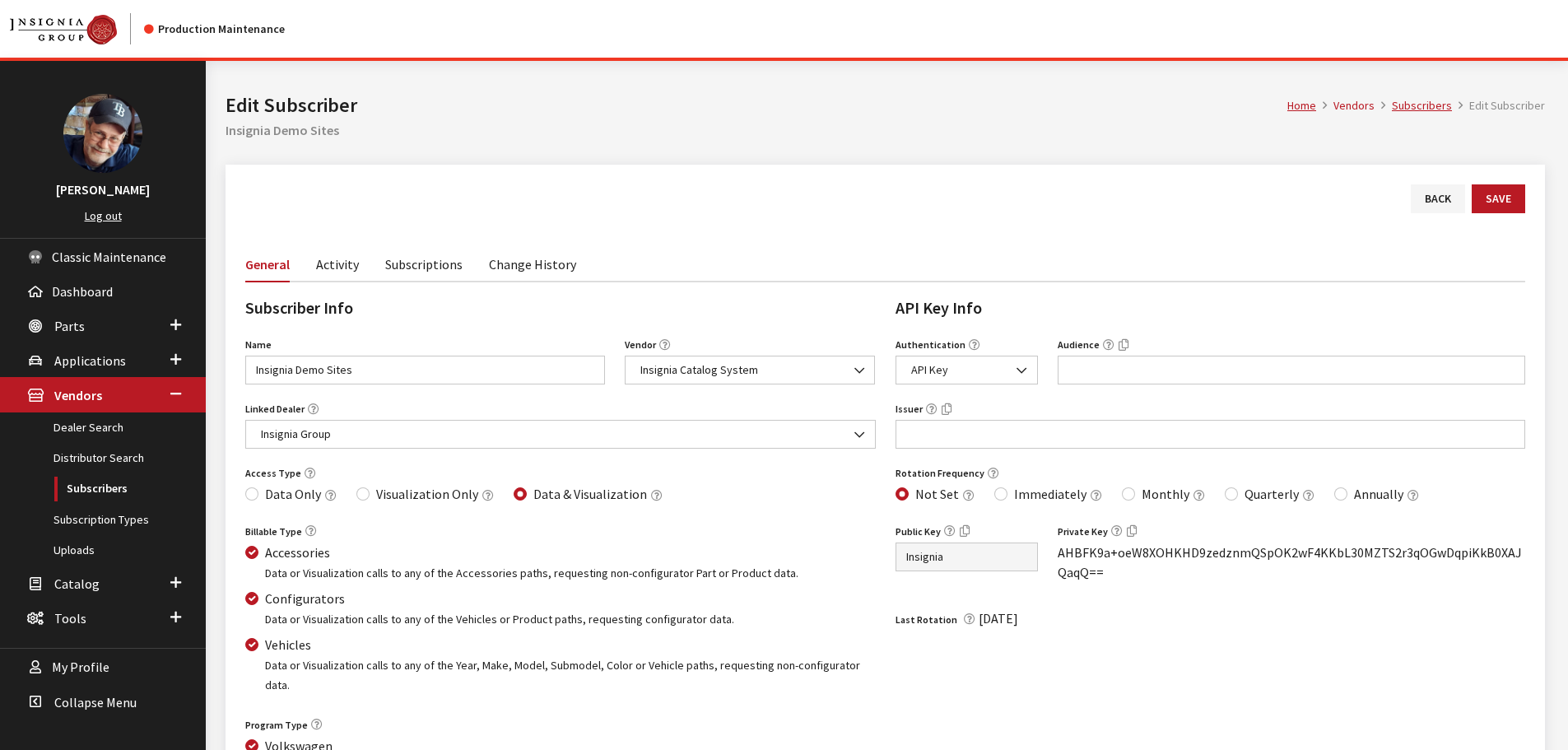
click at [332, 263] on link "Activity" at bounding box center [337, 264] width 43 height 35
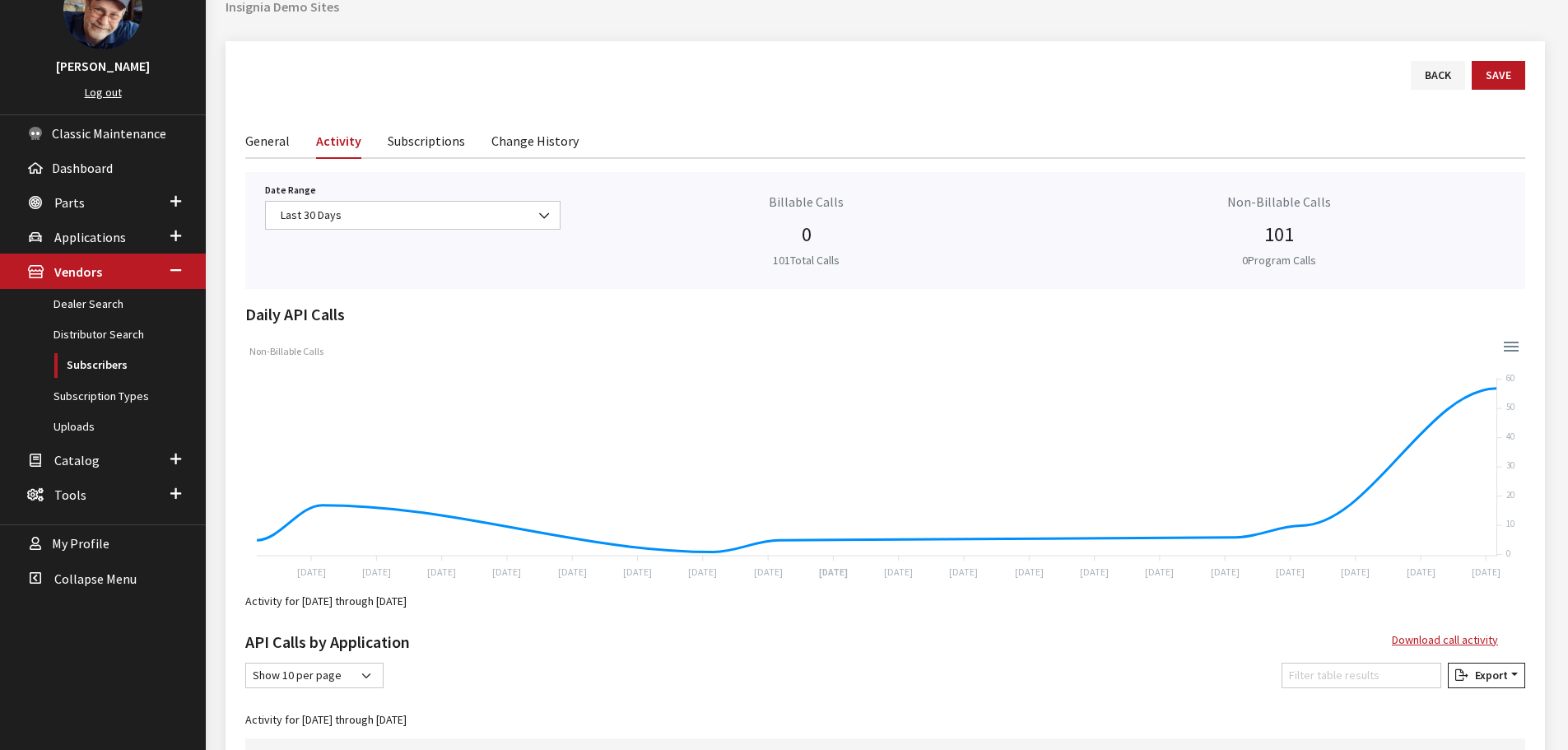
scroll to position [133, 0]
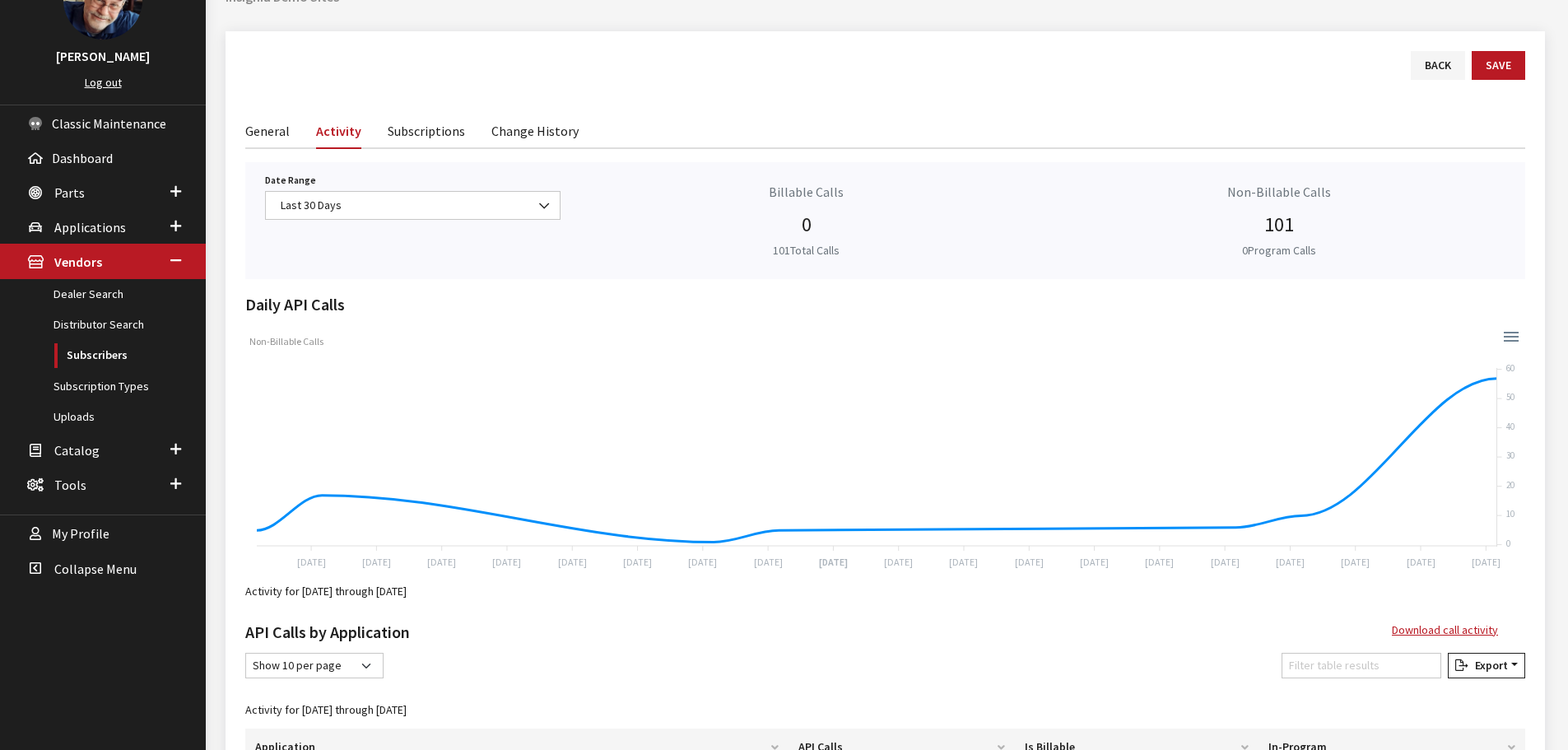
click at [413, 134] on link "Subscriptions" at bounding box center [426, 130] width 78 height 35
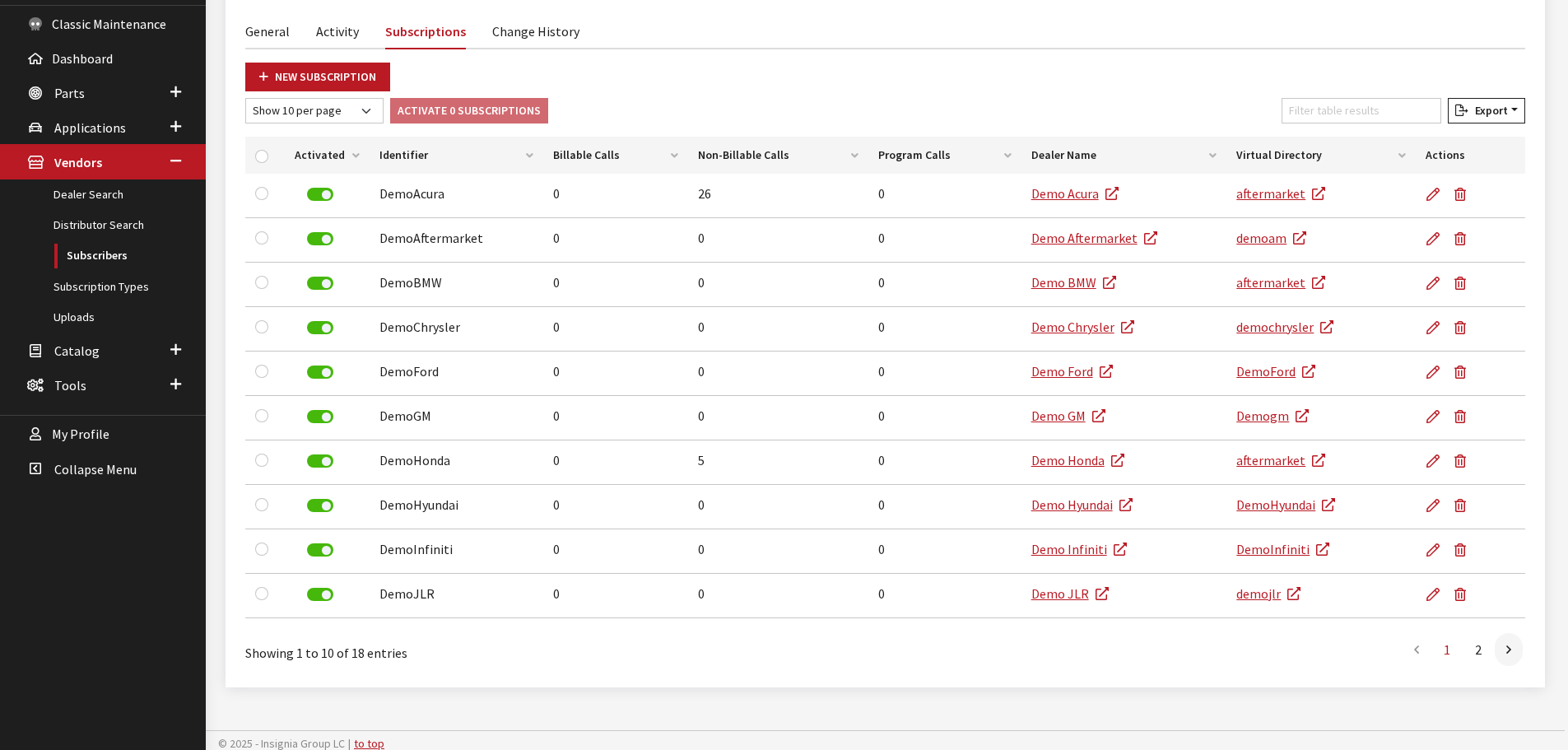
scroll to position [239, 0]
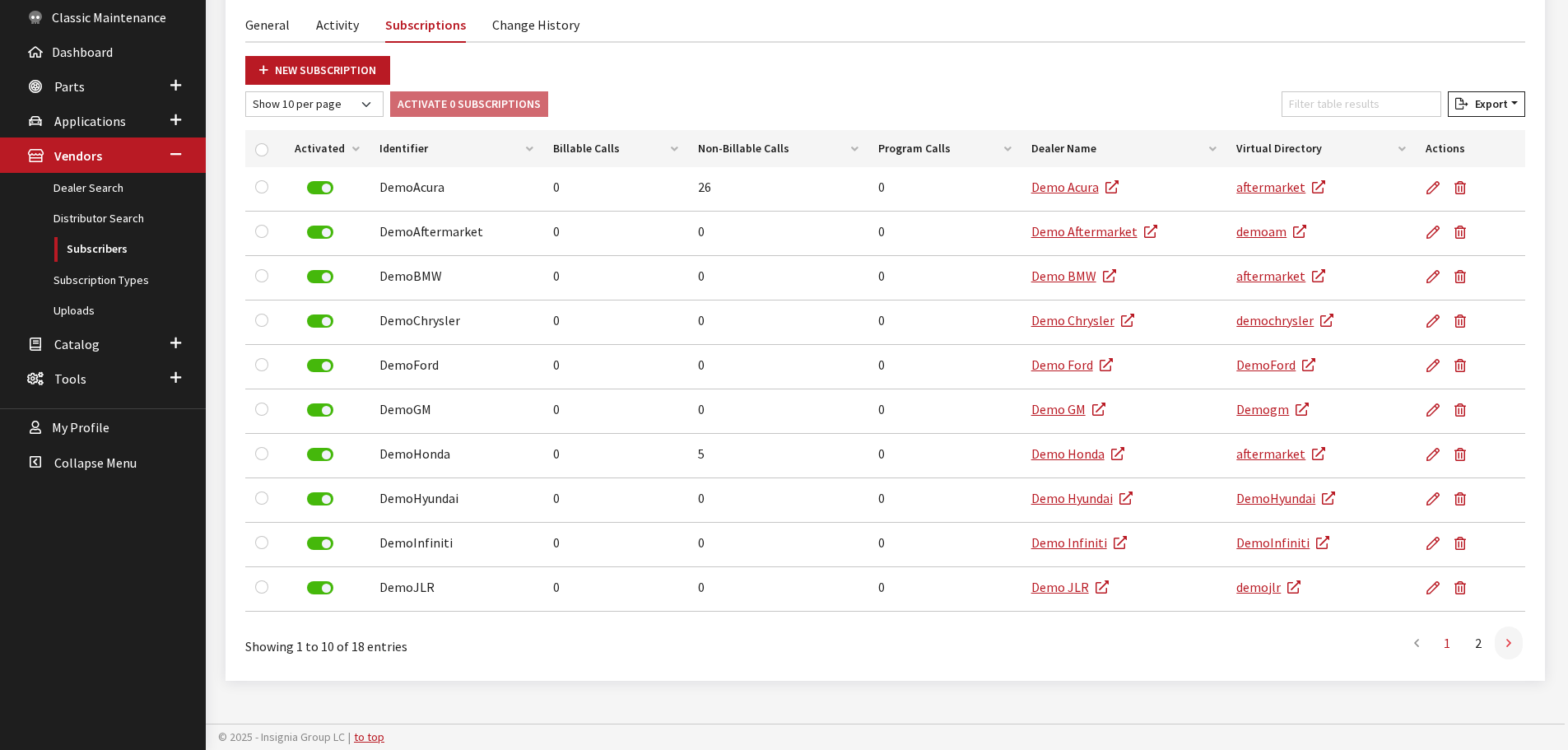
click at [1511, 642] on link at bounding box center [1509, 642] width 28 height 33
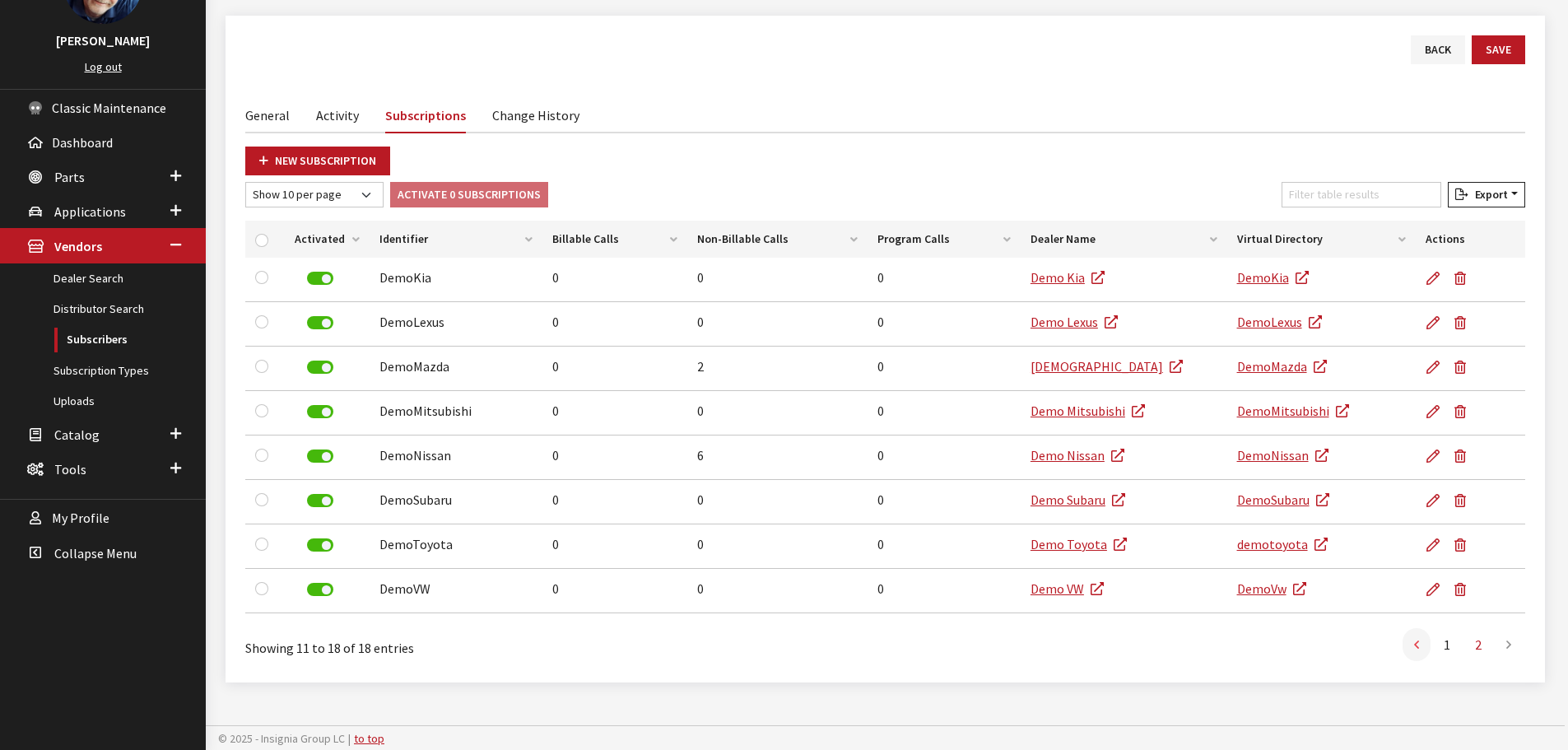
click at [1419, 648] on icon at bounding box center [1416, 645] width 5 height 13
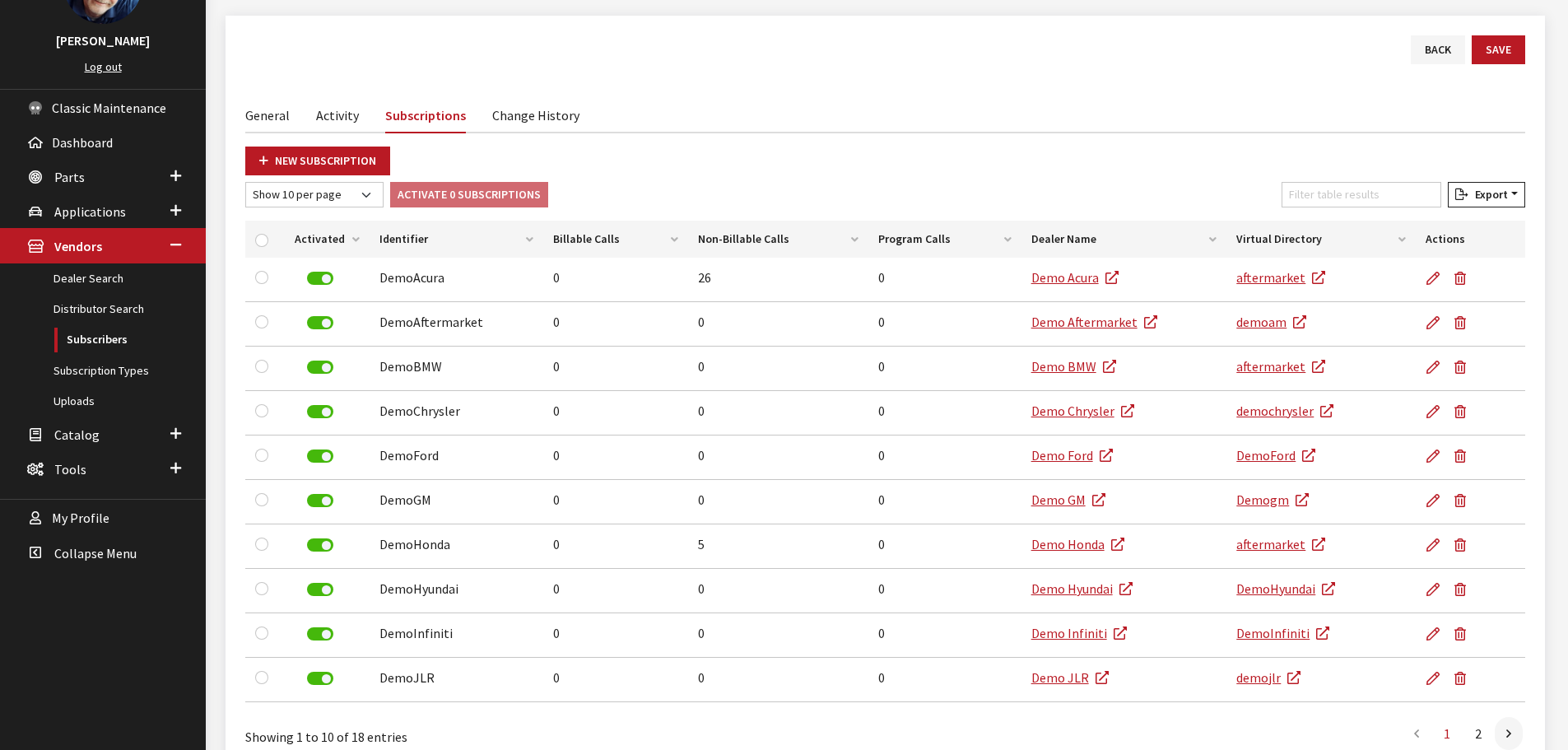
click at [261, 121] on link "General" at bounding box center [267, 114] width 45 height 35
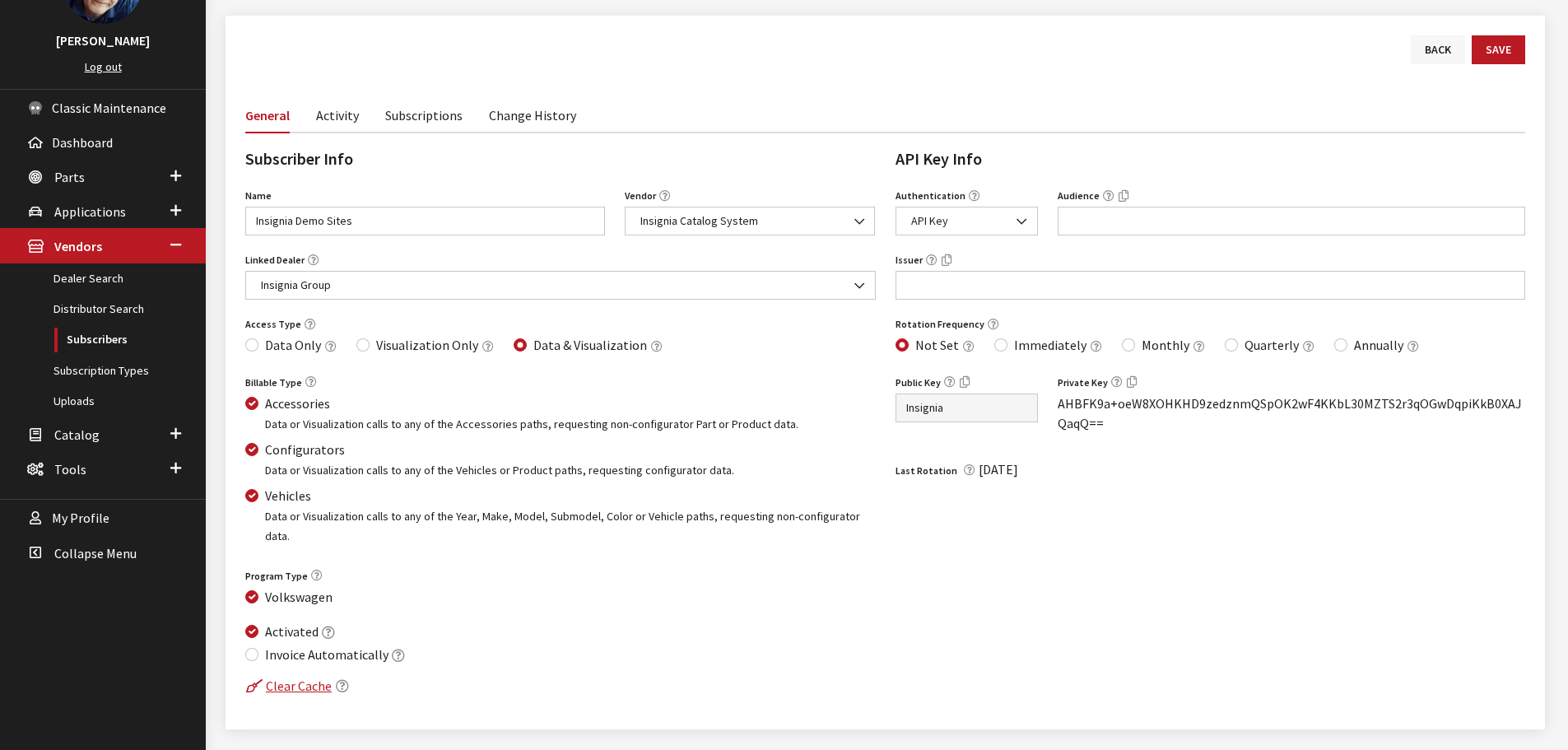
click at [1434, 51] on link "Back" at bounding box center [1438, 50] width 55 height 29
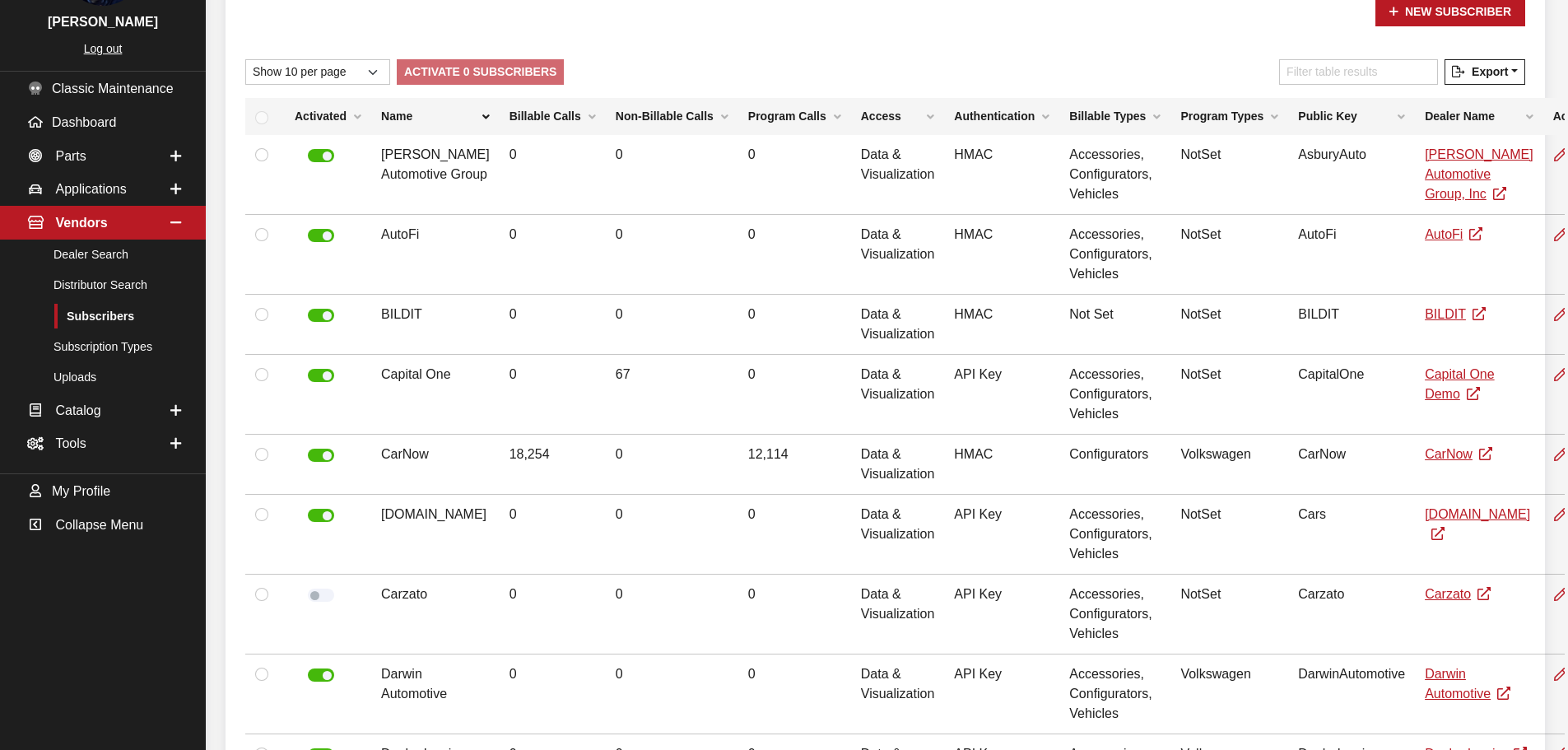
scroll to position [165, 0]
click at [1335, 75] on input "Filter table results" at bounding box center [1359, 74] width 159 height 26
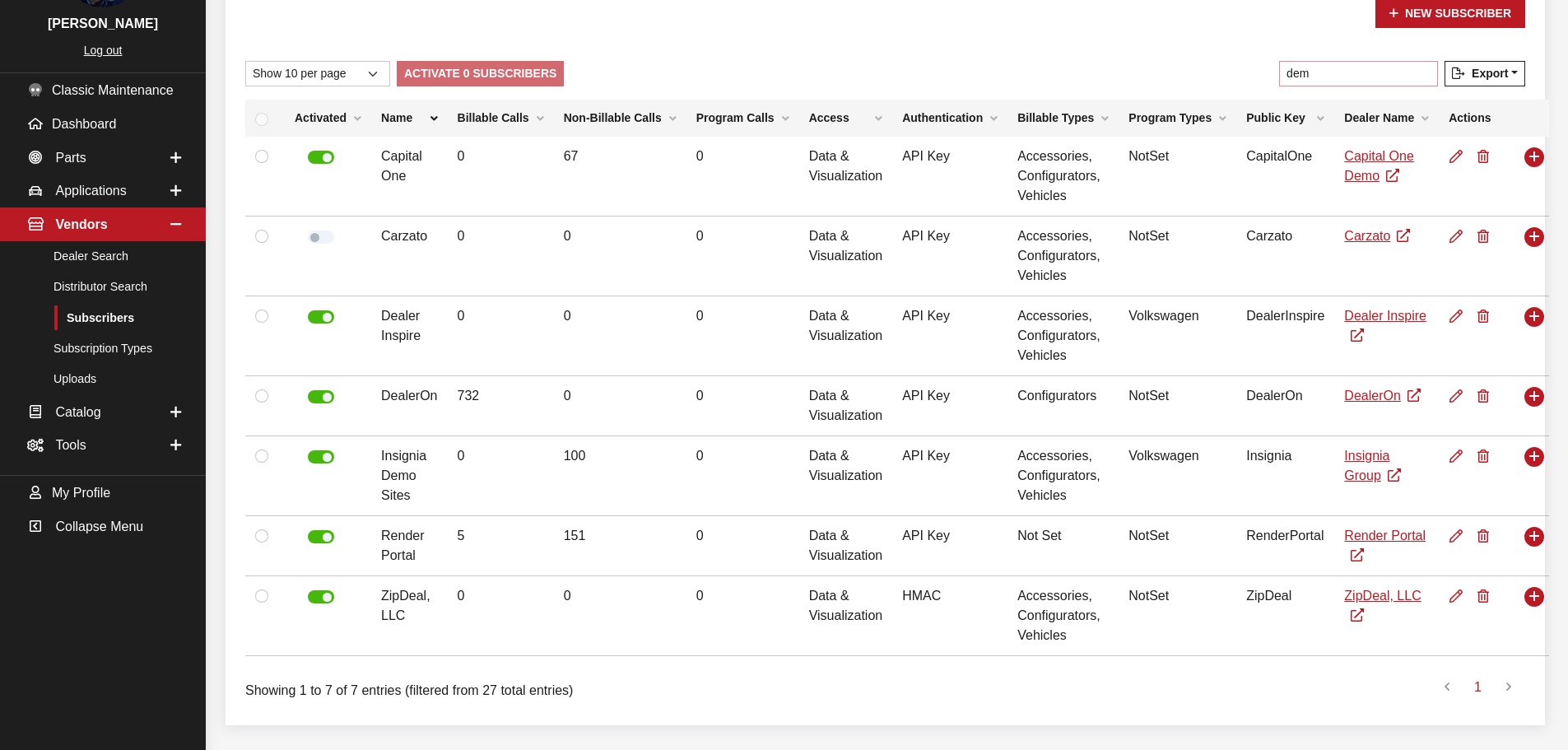
scroll to position [61, 0]
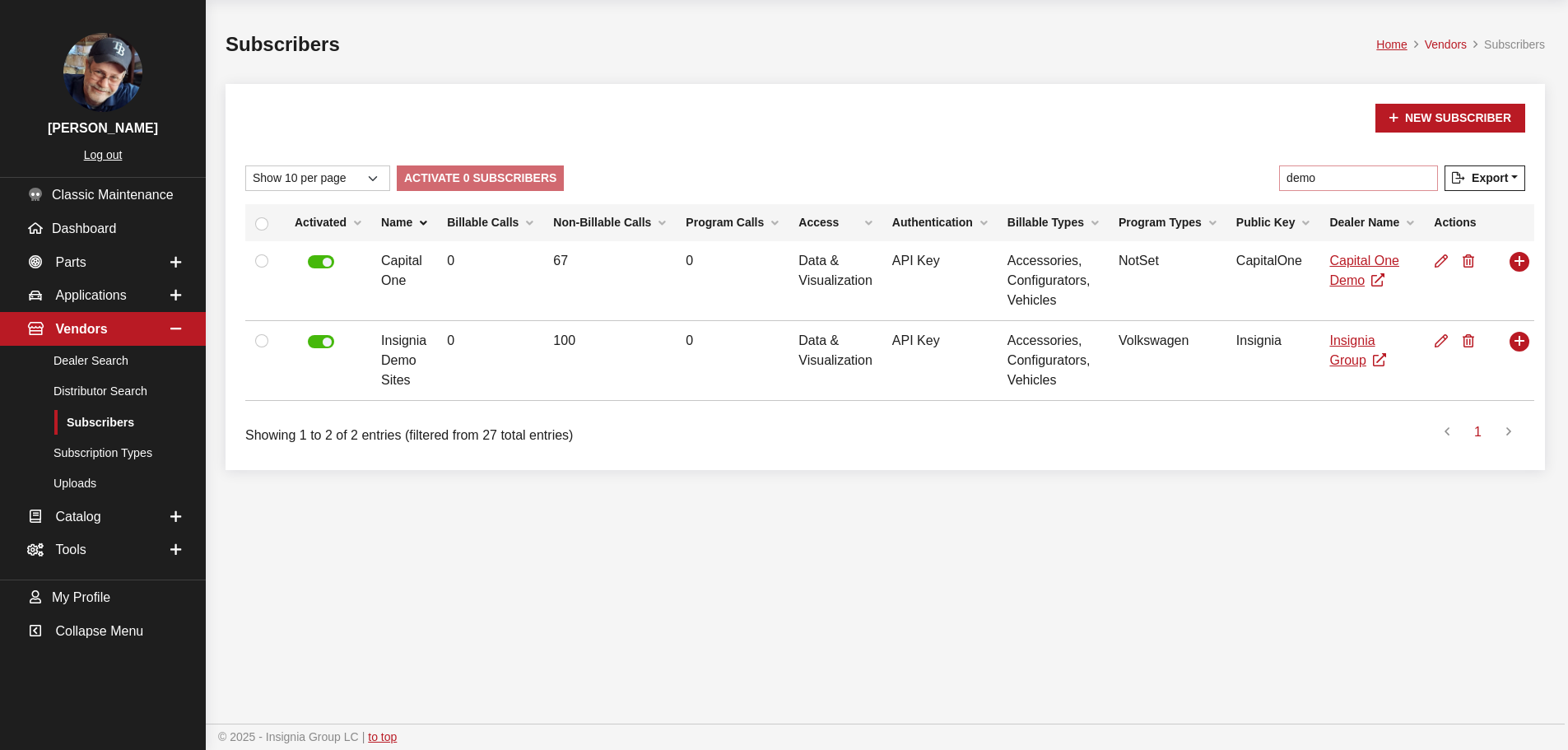
click at [1322, 175] on input "demo" at bounding box center [1359, 178] width 159 height 26
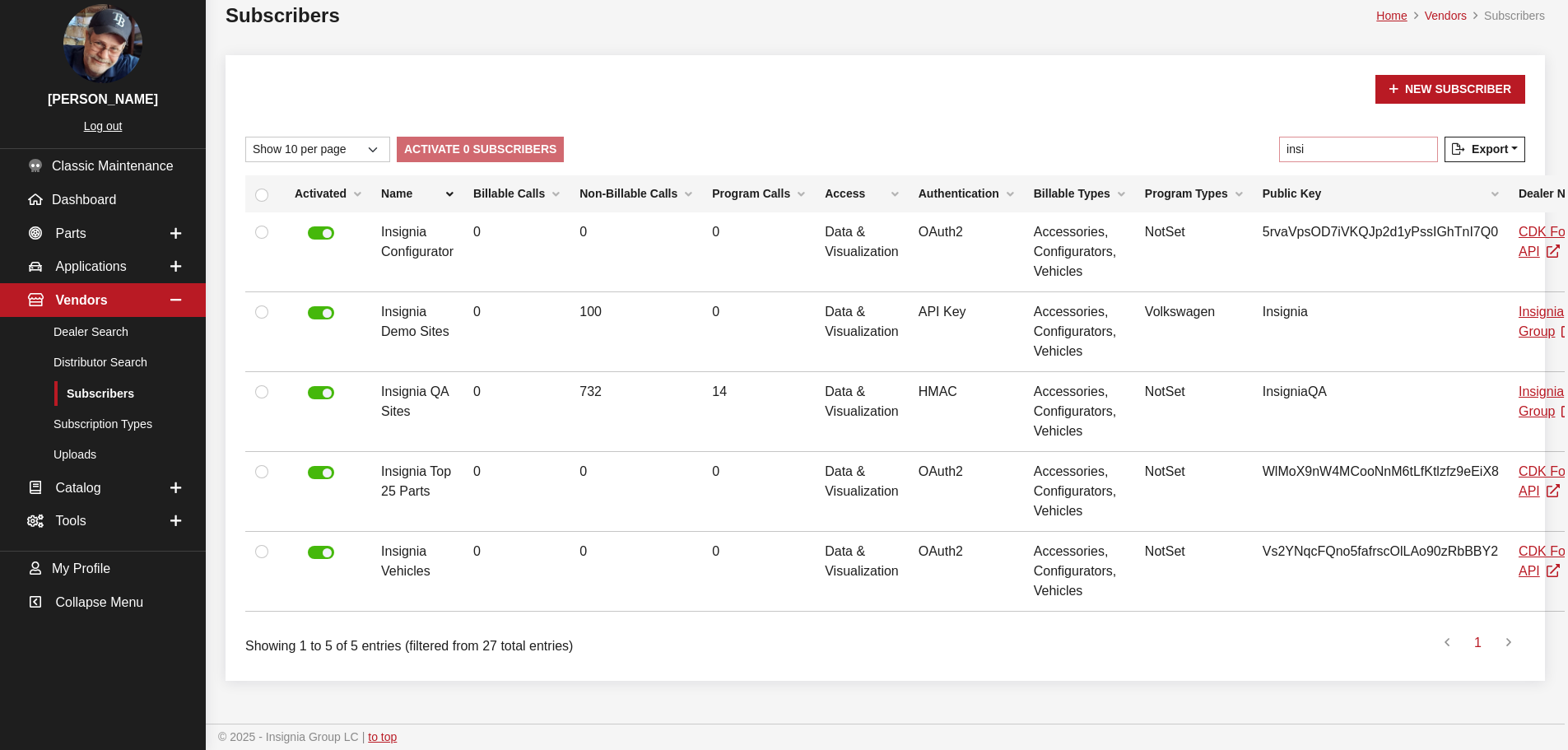
scroll to position [89, 0]
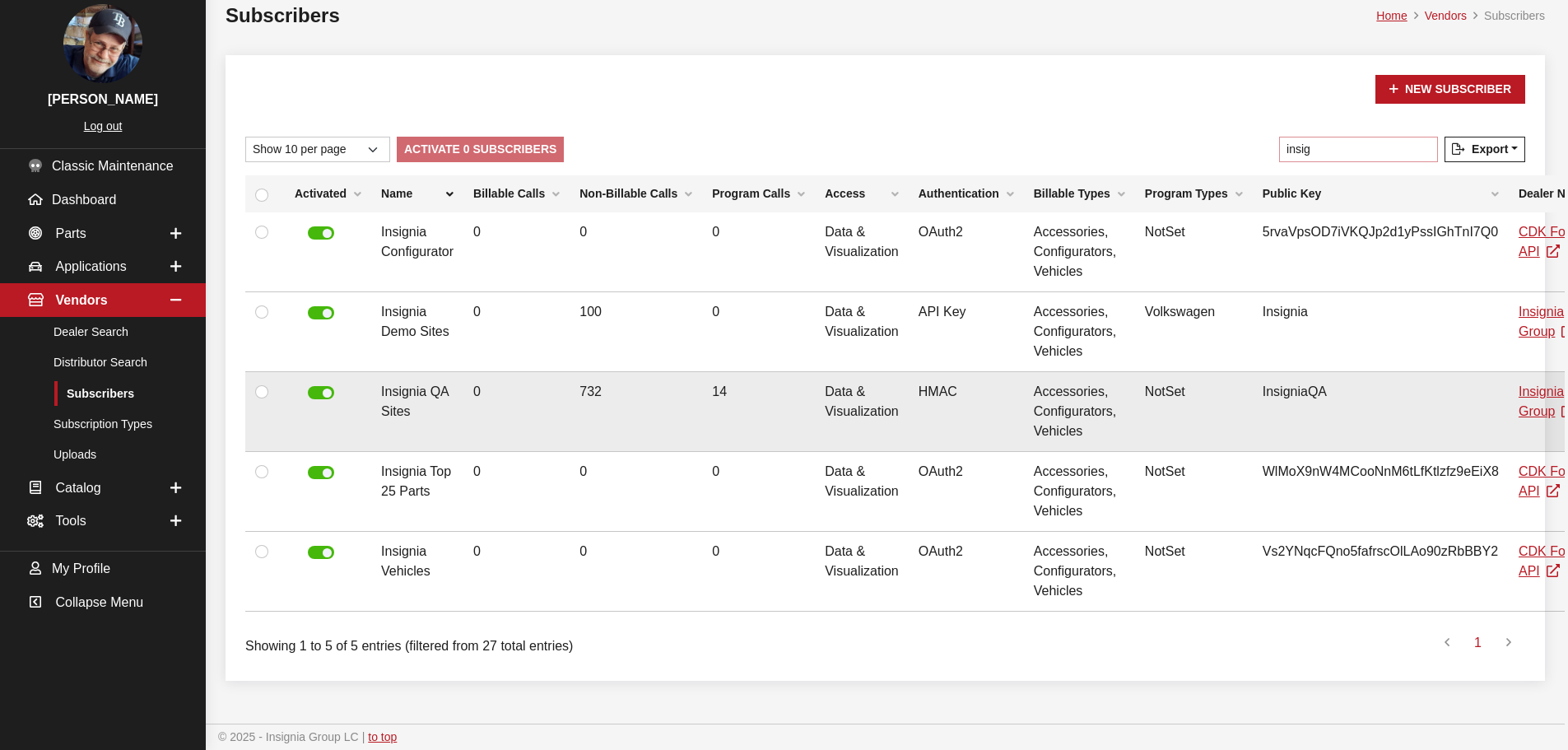
type input "insig"
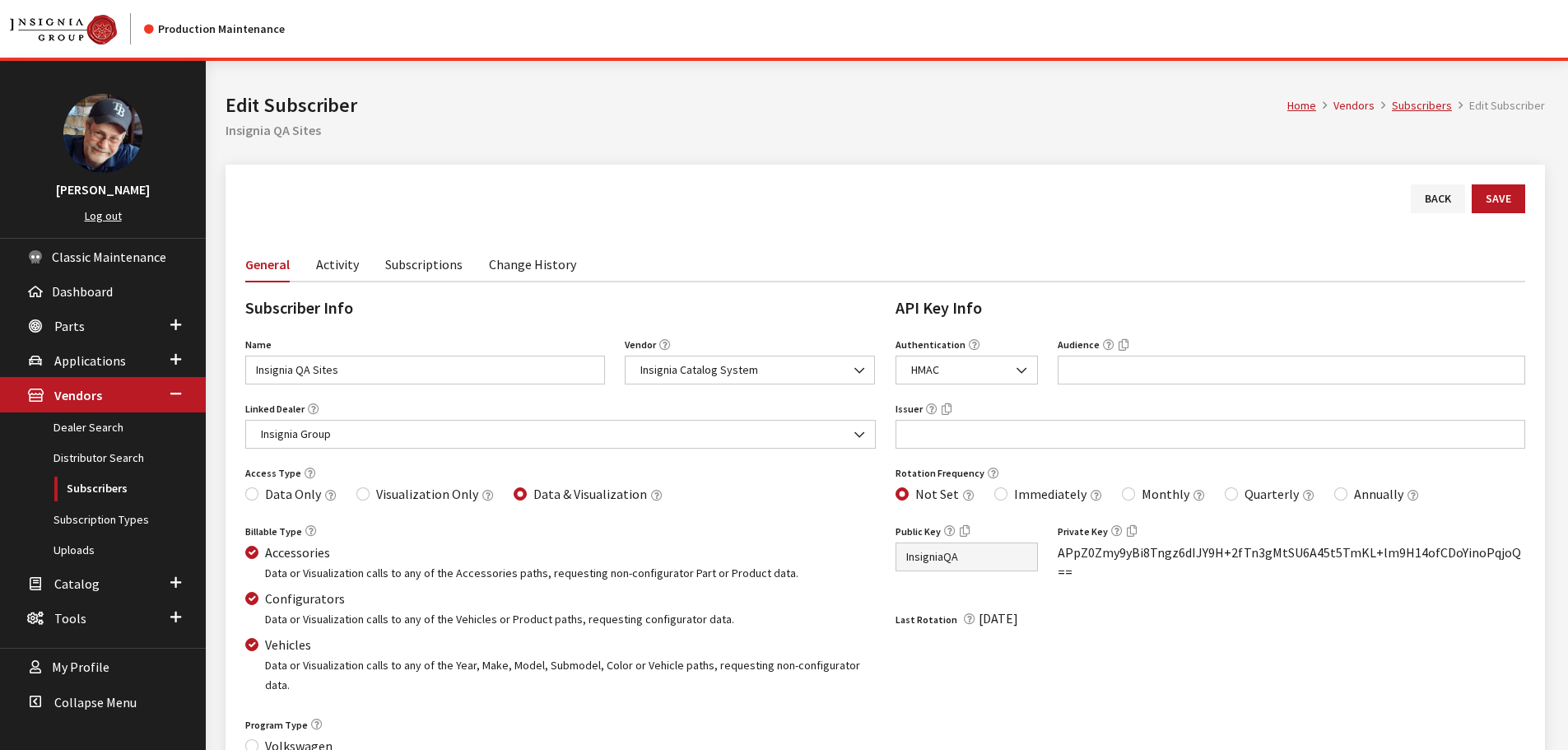
click at [401, 264] on link "Subscriptions" at bounding box center [423, 264] width 78 height 35
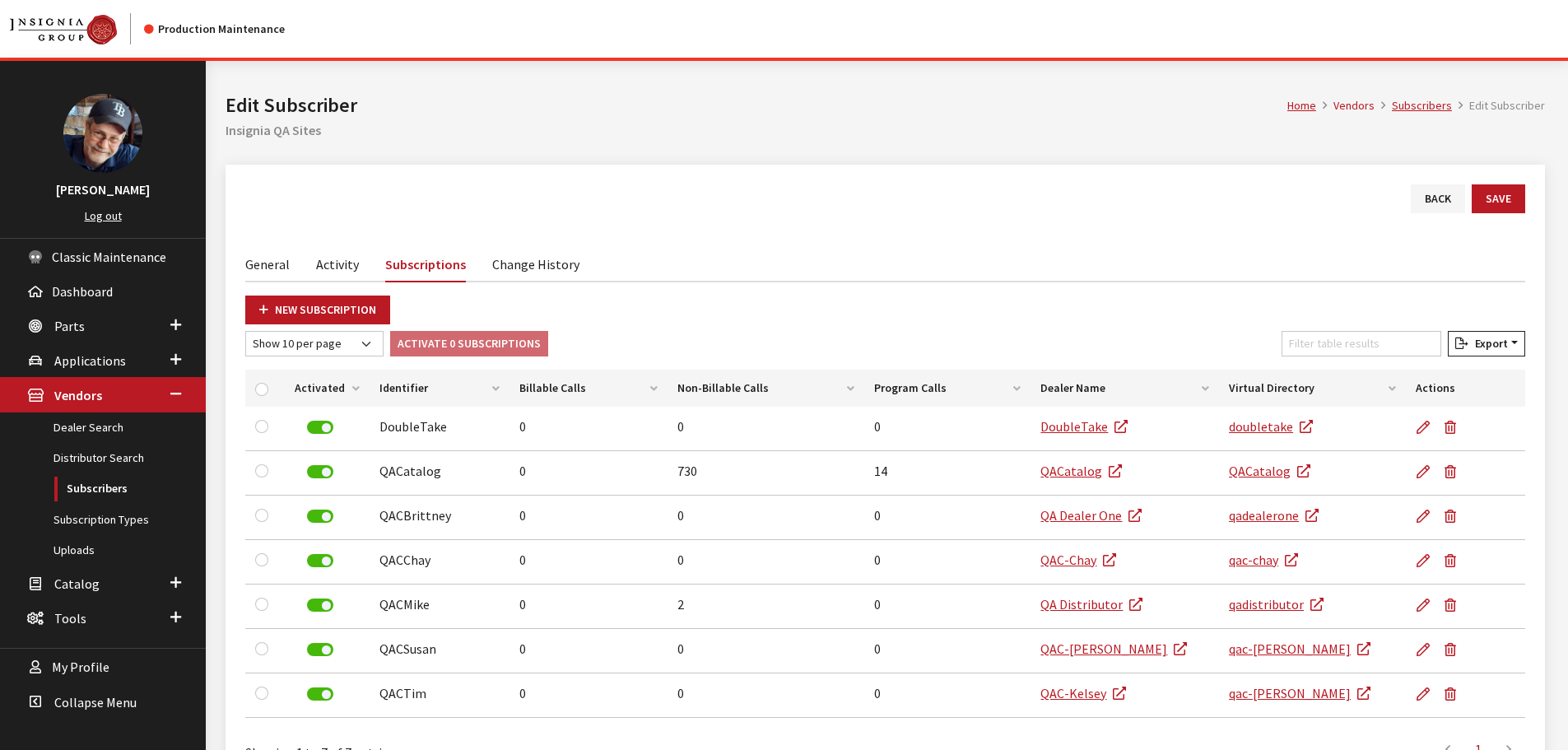
click at [327, 265] on link "Activity" at bounding box center [337, 264] width 43 height 35
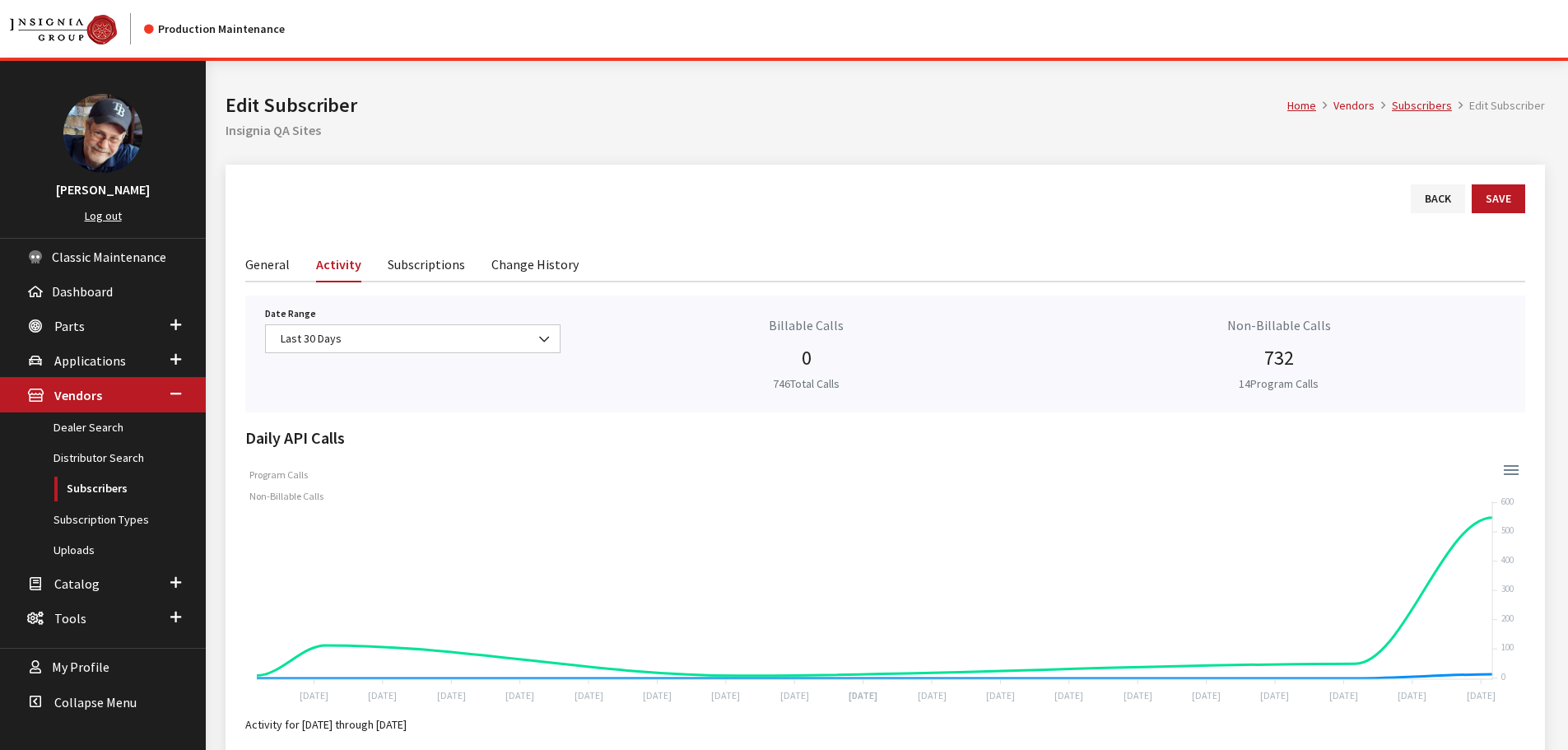
click at [410, 256] on link "Subscriptions" at bounding box center [426, 264] width 78 height 35
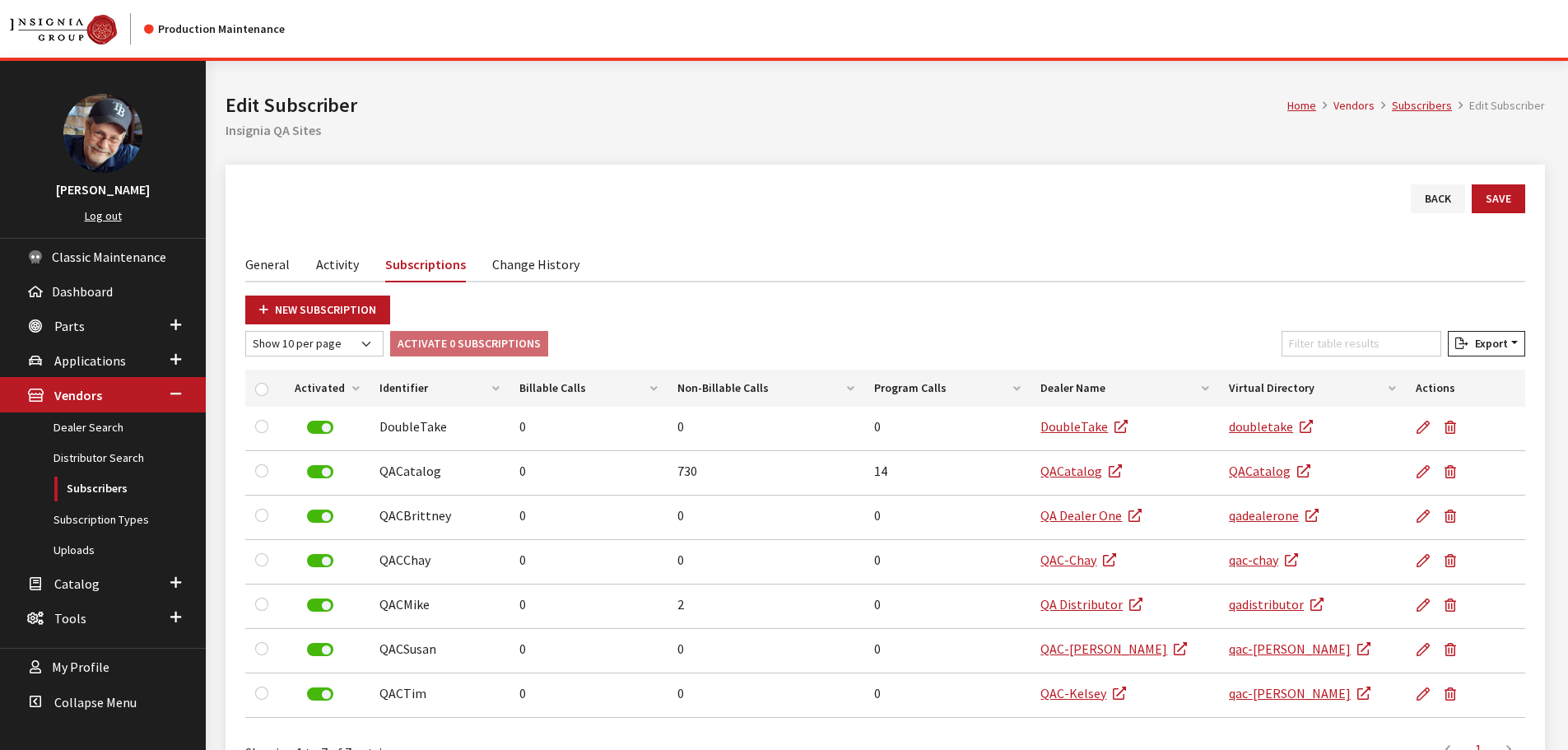
click at [1176, 110] on h1 "Edit Subscriber" at bounding box center [757, 105] width 1062 height 29
click at [108, 428] on link "Dealer Search" at bounding box center [103, 427] width 206 height 30
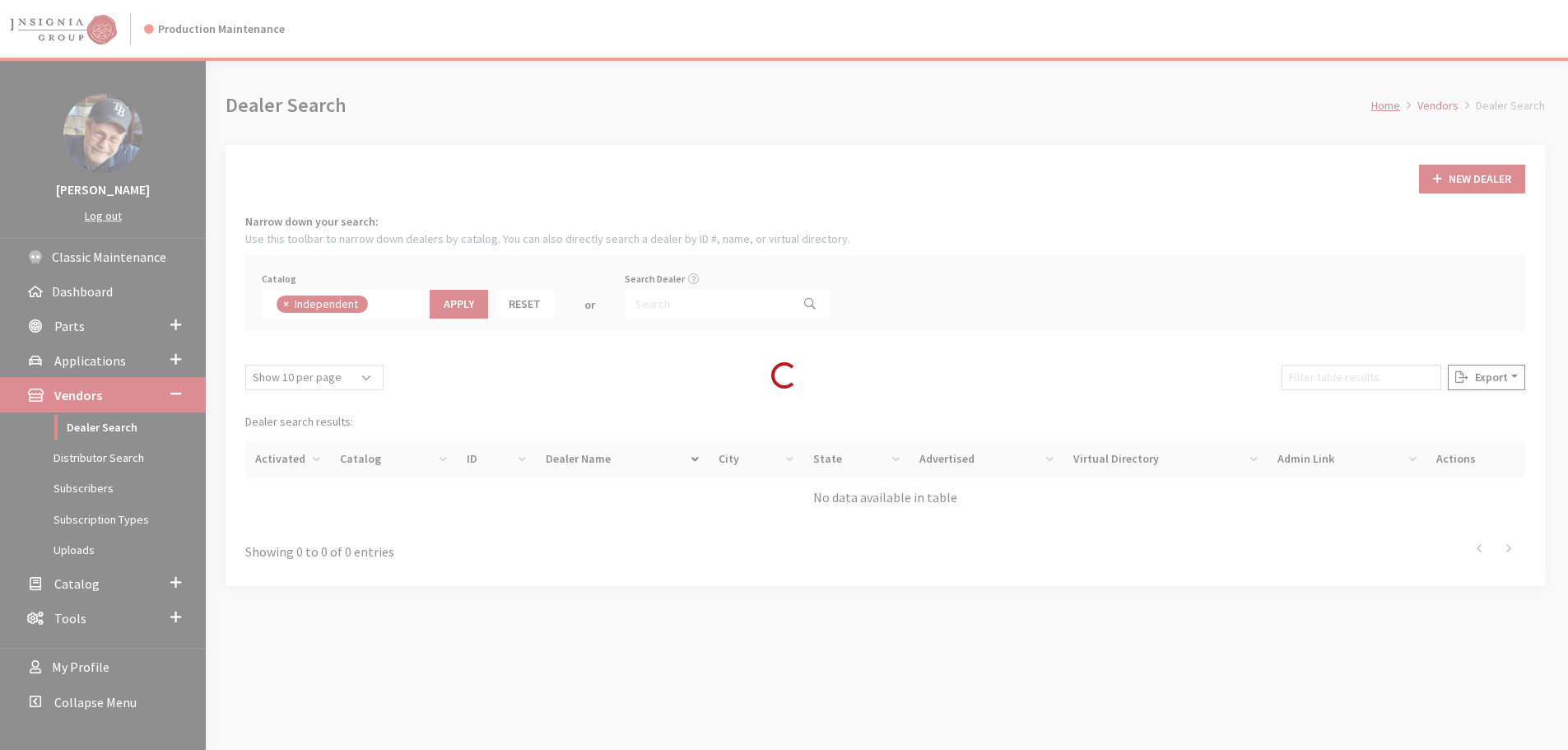
scroll to position [120, 0]
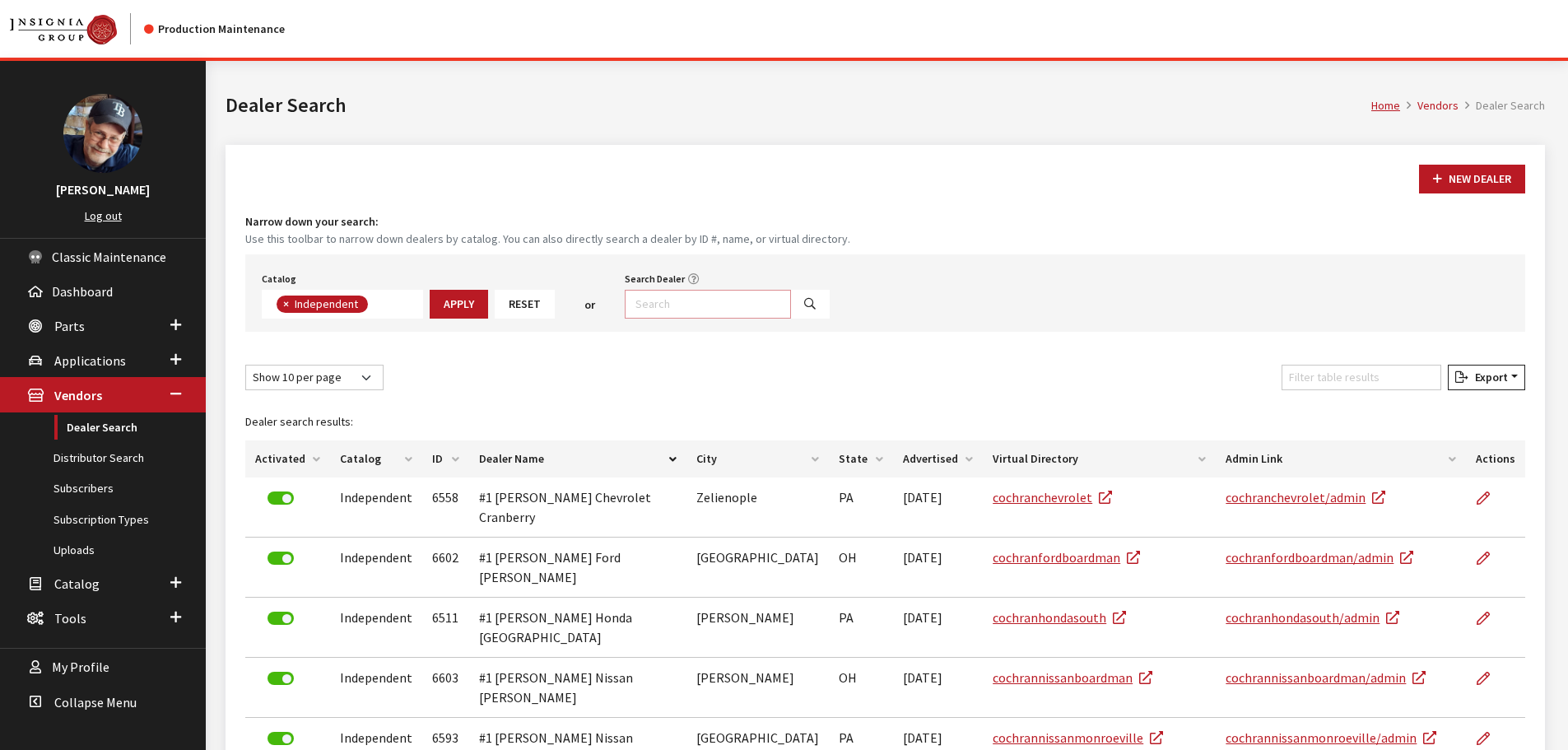
click at [686, 305] on input "Search Dealer" at bounding box center [708, 305] width 166 height 29
paste input "WALLACE NISSAN OF KINGSPORT""
type input "[PERSON_NAME] NISSAN OF KINGSPORT"
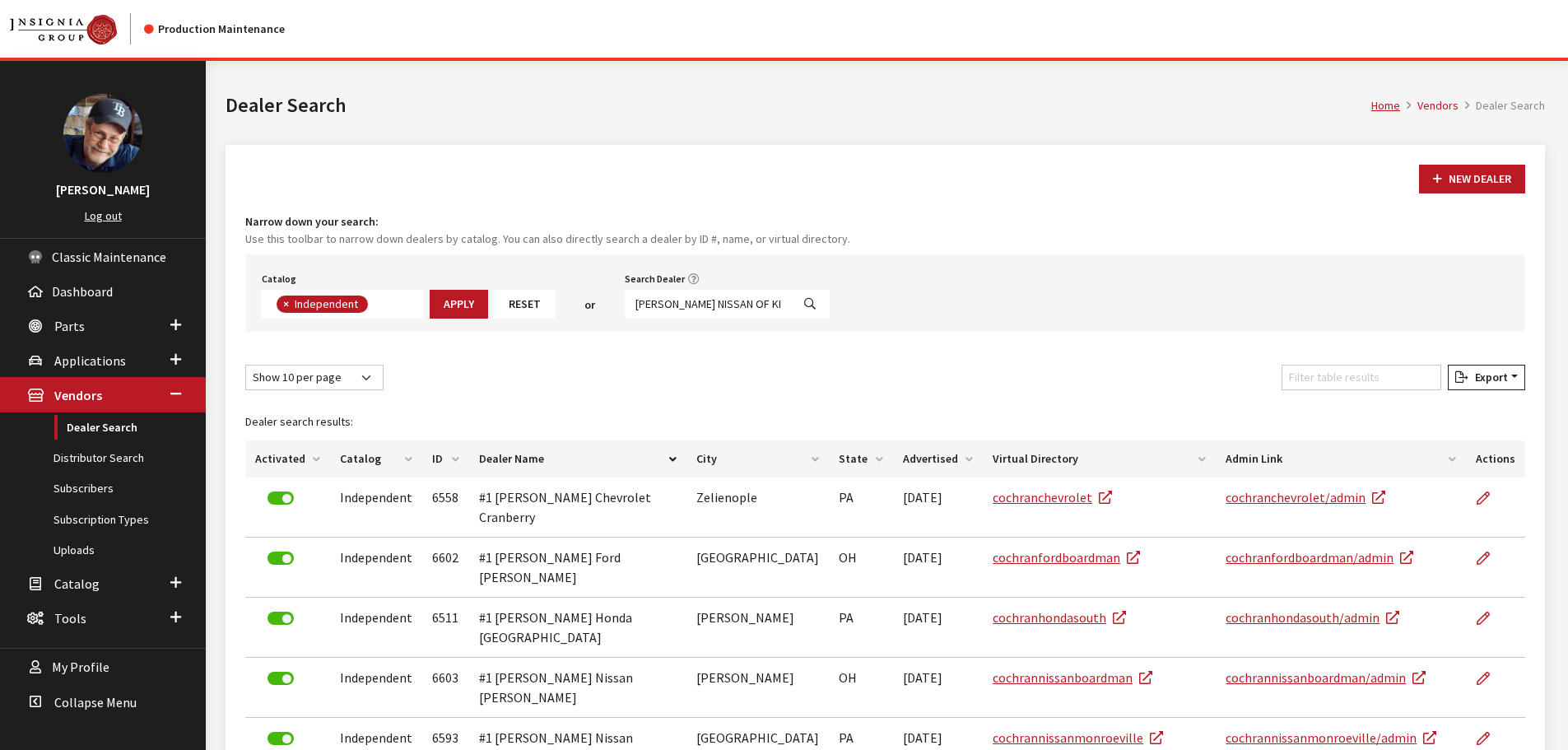
click at [804, 307] on icon "Search" at bounding box center [810, 304] width 12 height 12
select select
